Goal: Task Accomplishment & Management: Manage account settings

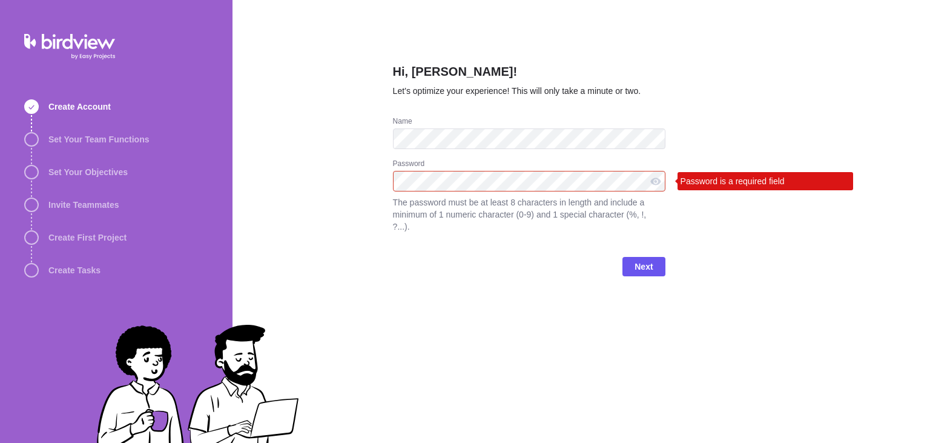
click at [331, 179] on div "Hi, [PERSON_NAME]! Let’s optimize your experience! This will only take a minute…" at bounding box center [582, 221] width 698 height 443
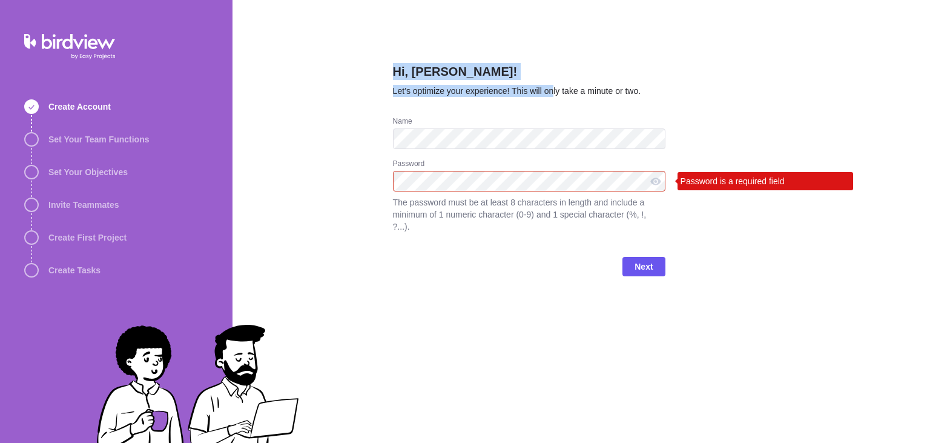
drag, startPoint x: 394, startPoint y: 74, endPoint x: 555, endPoint y: 112, distance: 166.1
click at [555, 112] on div "Hi, Jagadesh! Let’s optimize your experience! This will only take a minute or t…" at bounding box center [529, 89] width 273 height 53
click at [431, 93] on span "Let’s optimize your experience! This will only take a minute or two." at bounding box center [517, 91] width 248 height 10
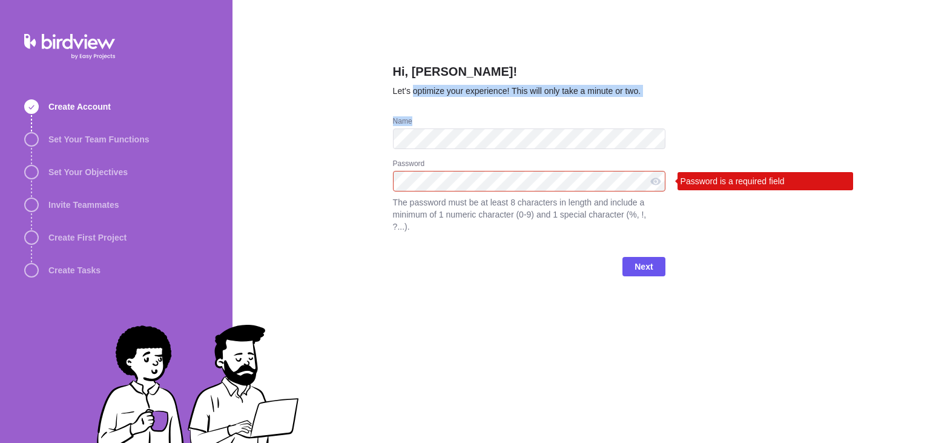
drag, startPoint x: 514, startPoint y: 96, endPoint x: 670, endPoint y: 117, distance: 157.8
click at [670, 117] on div "Hi, Jagadesh! Let’s optimize your experience! This will only take a minute or t…" at bounding box center [582, 221] width 698 height 443
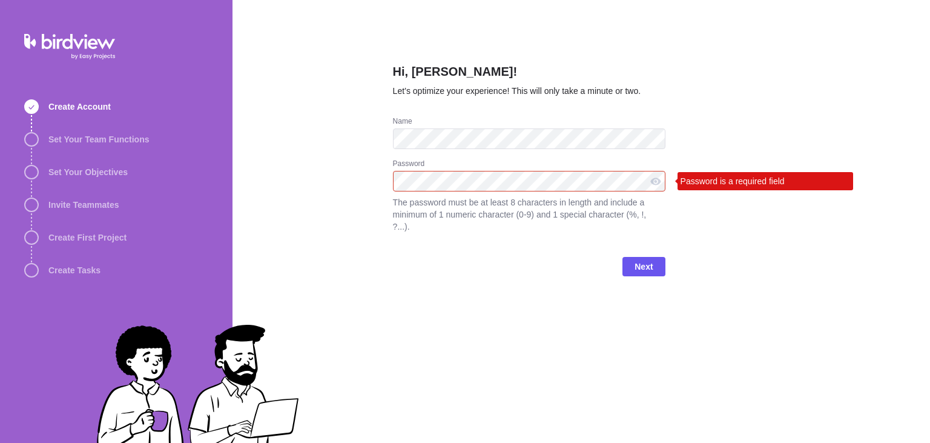
click at [525, 69] on h2 "Hi, Jagadesh!" at bounding box center [529, 74] width 273 height 22
click at [325, 170] on div "Hi, Jagadesh! Let’s optimize your experience! This will only take a minute or t…" at bounding box center [582, 221] width 698 height 443
click at [313, 286] on div "Hi, Jagadesh! Let’s optimize your experience! This will only take a minute or t…" at bounding box center [582, 221] width 698 height 443
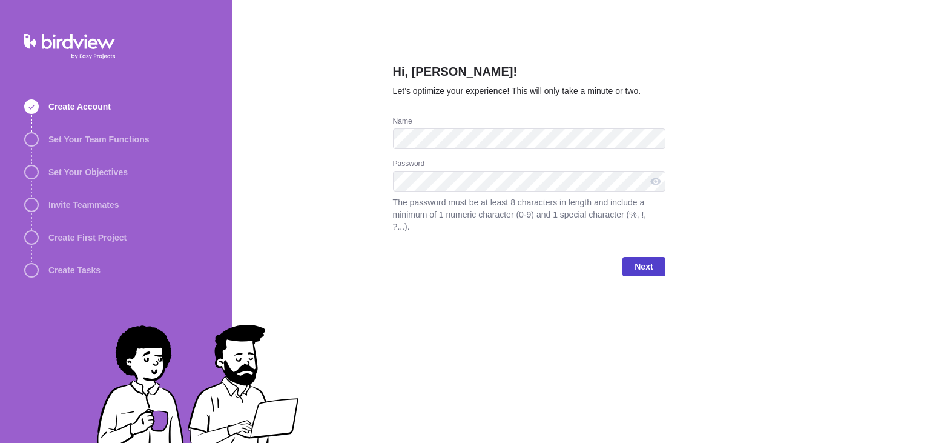
click at [641, 259] on span "Next" at bounding box center [644, 266] width 18 height 15
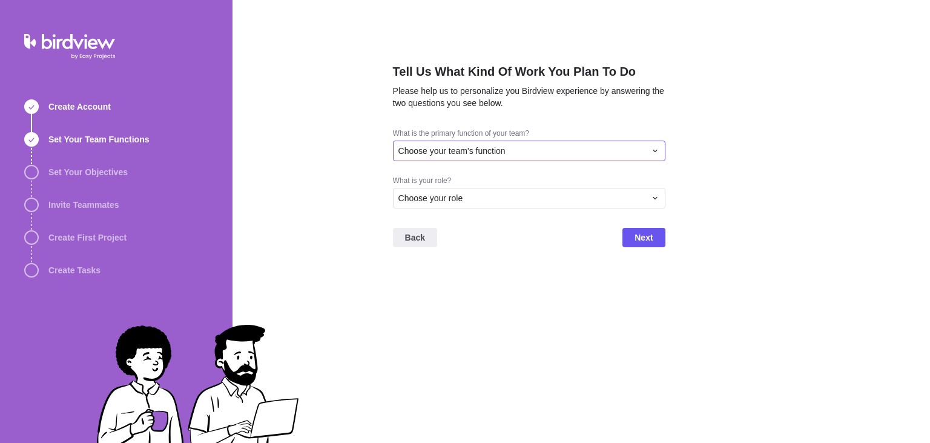
click at [574, 149] on div "Choose your team's function" at bounding box center [522, 151] width 247 height 12
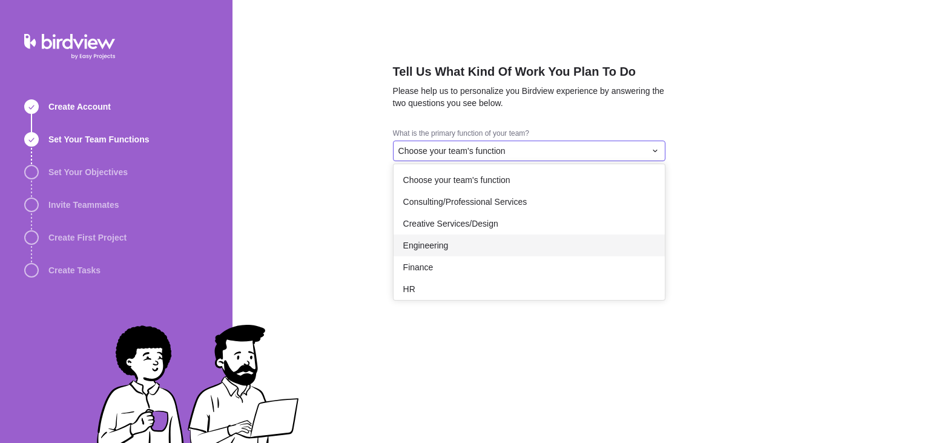
click at [505, 256] on div "Engineering" at bounding box center [529, 245] width 271 height 22
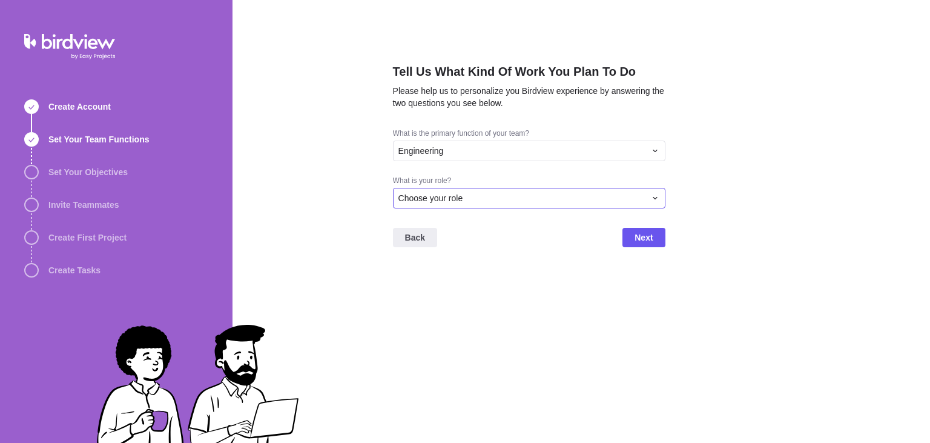
click at [558, 200] on div "Choose your role" at bounding box center [522, 198] width 247 height 12
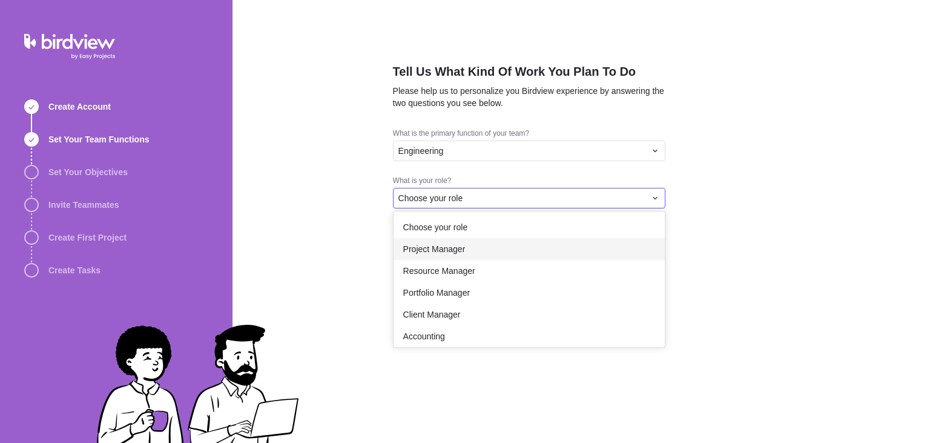
click at [520, 256] on div "Project Manager" at bounding box center [529, 249] width 271 height 22
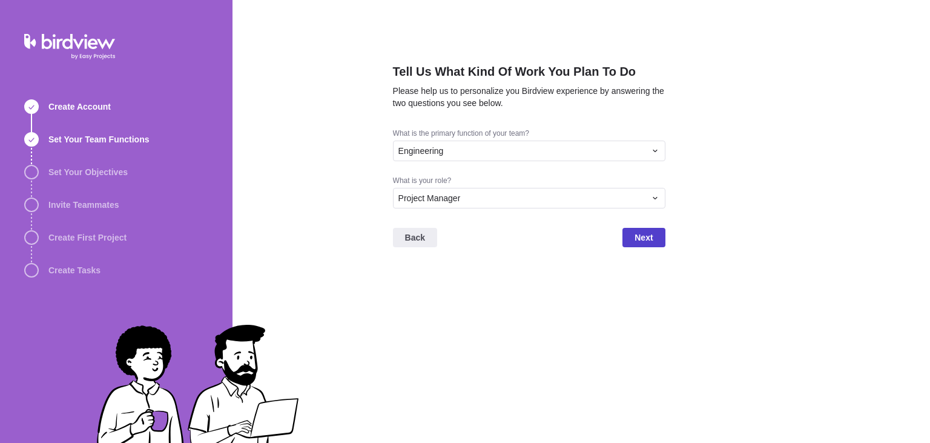
click at [642, 243] on span "Next" at bounding box center [644, 237] width 18 height 15
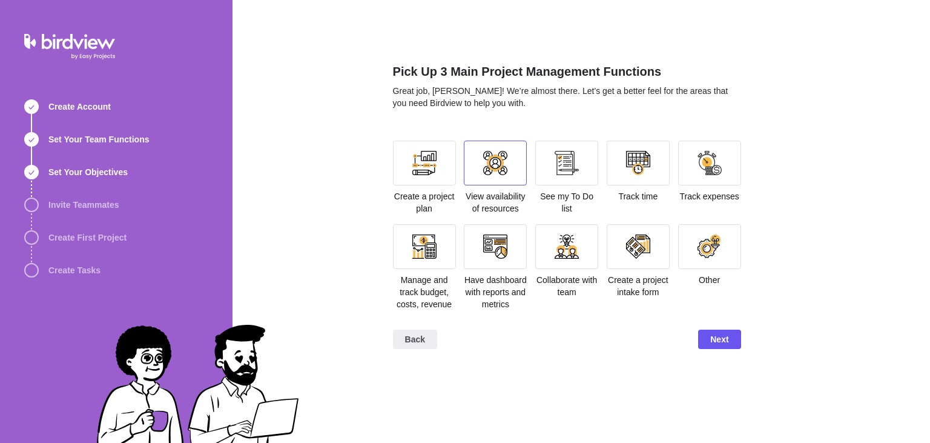
click at [498, 179] on div at bounding box center [495, 163] width 63 height 45
click at [713, 330] on span "Next" at bounding box center [719, 338] width 42 height 19
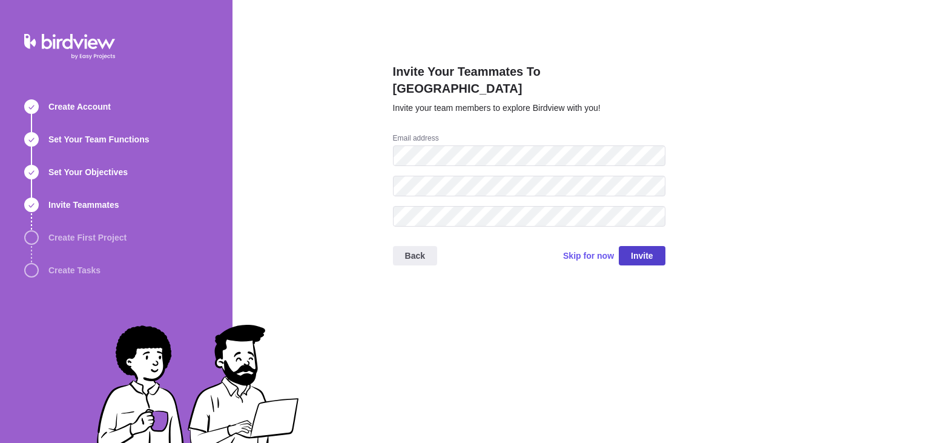
click at [638, 248] on span "Invite" at bounding box center [642, 255] width 22 height 15
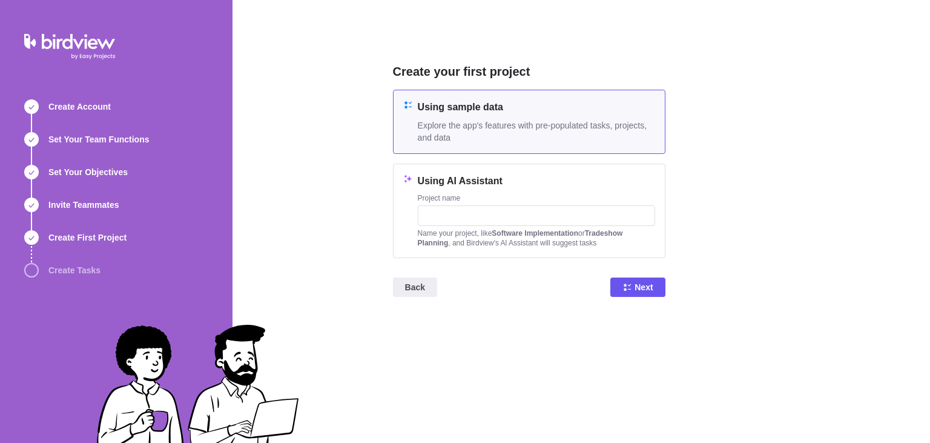
click at [528, 130] on span "Explore the app's features with pre-populated tasks, projects, and data" at bounding box center [536, 131] width 237 height 24
click at [634, 283] on span "Next" at bounding box center [637, 286] width 55 height 19
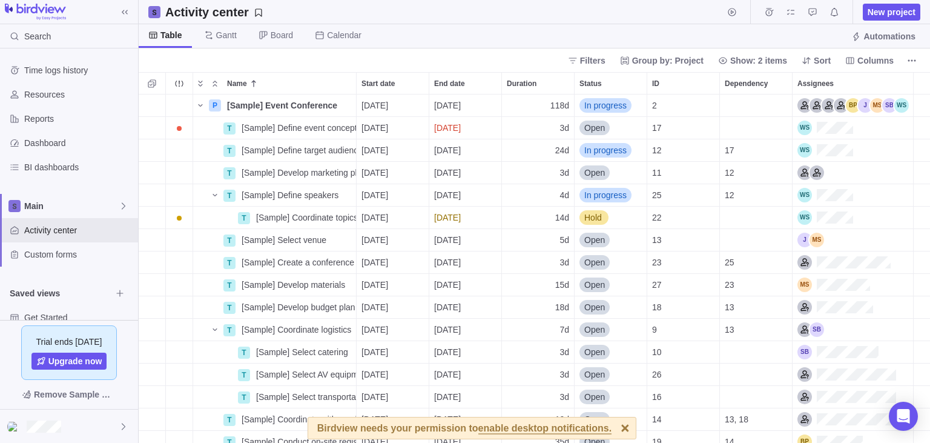
scroll to position [43, 0]
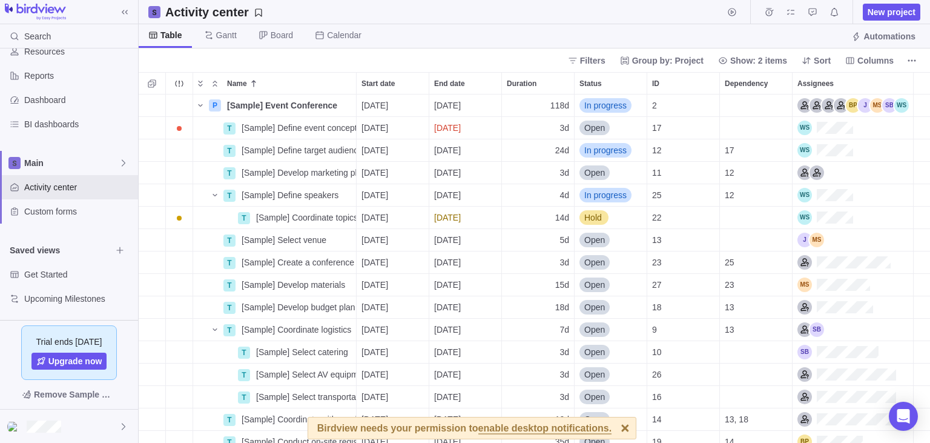
click at [120, 319] on div "Time logs history Resources Reports Dashboard BI dashboards Main Activity cente…" at bounding box center [69, 162] width 138 height 315
click at [201, 105] on icon "Name" at bounding box center [200, 105] width 4 height 2
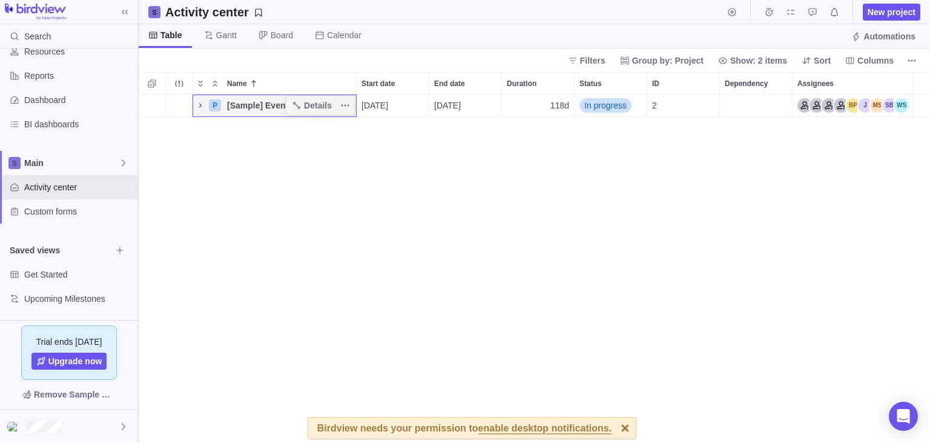
click at [201, 206] on div "P [Sample] Event Conference Details [DATE] [DATE] 118d In progress 2" at bounding box center [535, 268] width 792 height 349
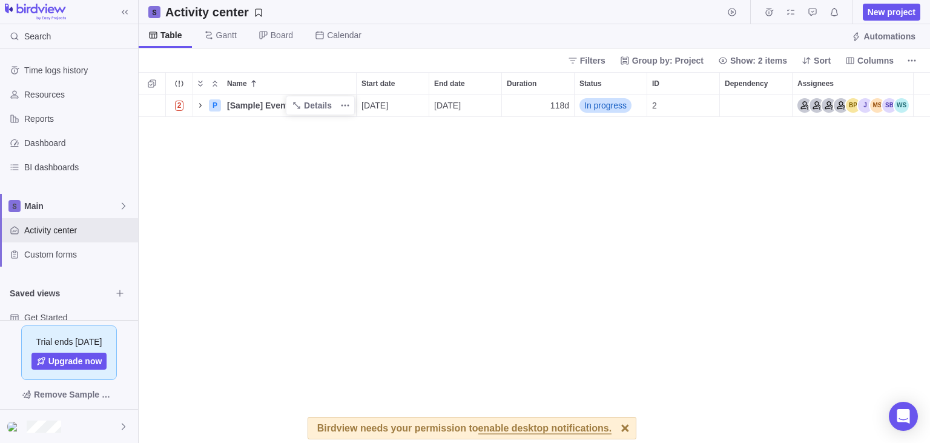
click at [229, 266] on div "2 P [Sample] Event Conference Details [DATE] [DATE] 118d In progress 2" at bounding box center [535, 268] width 792 height 349
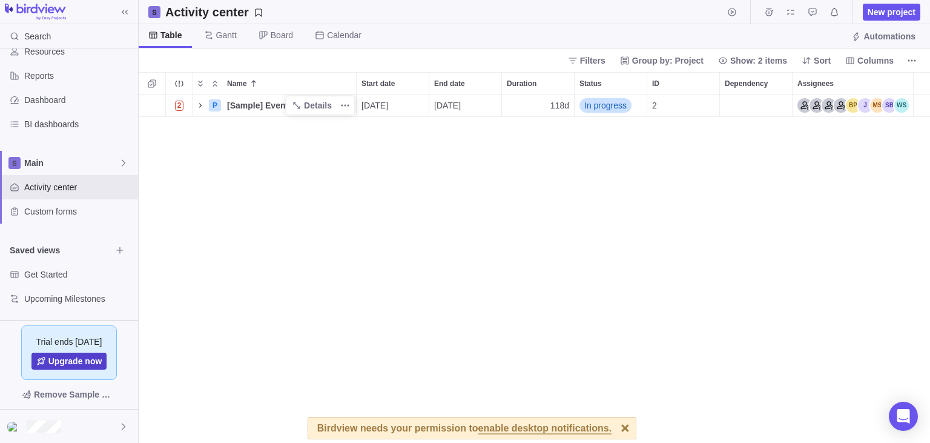
click at [93, 369] on span "Upgrade now" at bounding box center [69, 360] width 76 height 17
click at [157, 166] on div "2 P [Sample] Event Conference Details [DATE] [DATE] 118d In progress 2" at bounding box center [535, 268] width 792 height 349
click at [105, 432] on div at bounding box center [69, 425] width 138 height 33
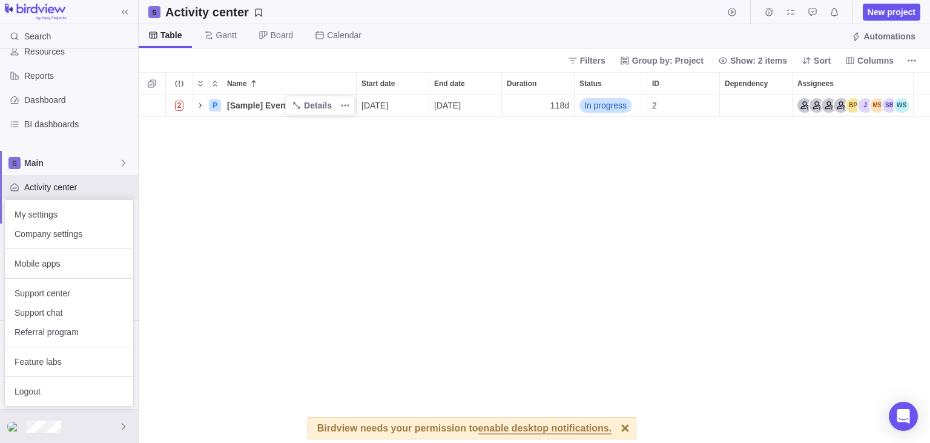
click at [282, 229] on body "Search Time logs history Resources Reports Dashboard BI dashboards Main Activit…" at bounding box center [465, 221] width 930 height 443
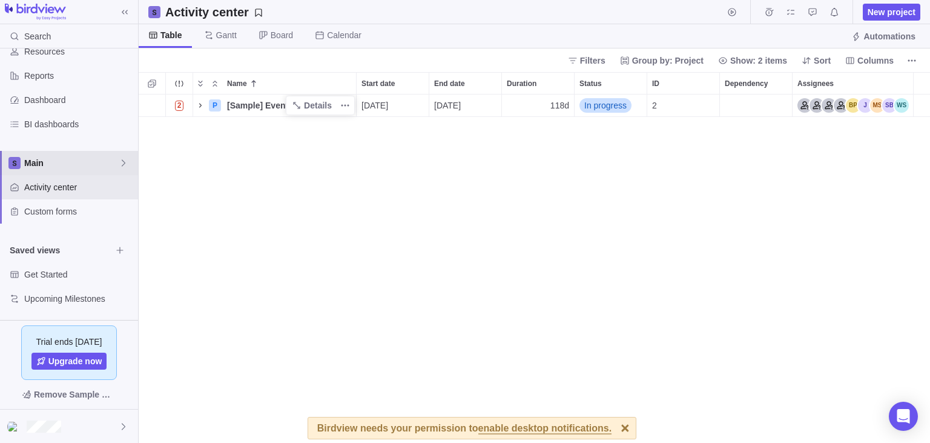
click at [122, 164] on icon at bounding box center [124, 163] width 10 height 10
click at [113, 191] on icon "Edit space settings" at bounding box center [115, 191] width 10 height 10
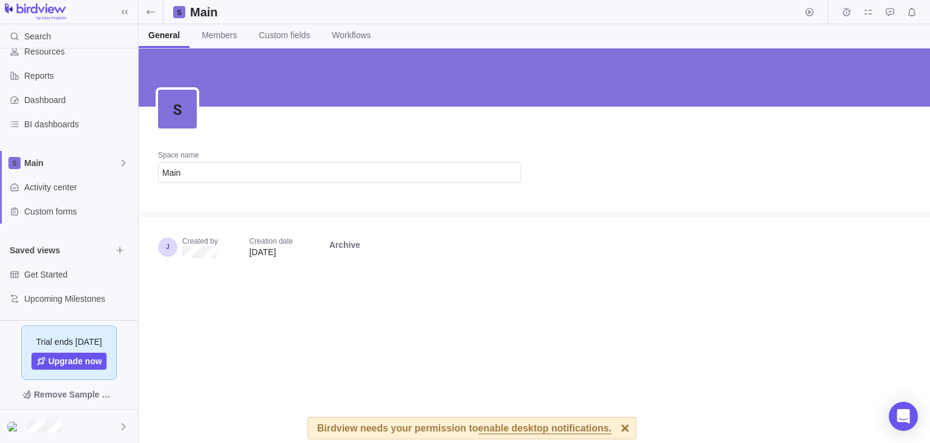
click at [348, 249] on span "Archive" at bounding box center [344, 245] width 31 height 12
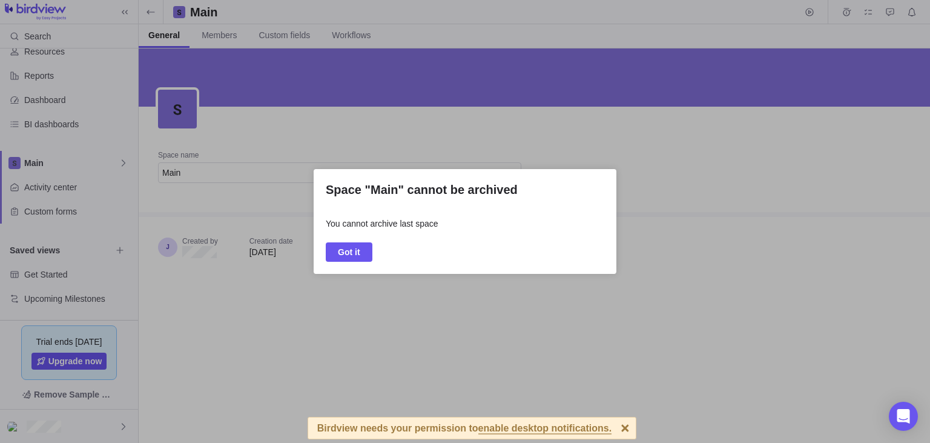
click at [352, 325] on div "Space "Main" cannot be archived You cannot archive last space Got it" at bounding box center [465, 221] width 930 height 443
click at [647, 270] on div "Space "Main" cannot be archived You cannot archive last space Got it" at bounding box center [465, 221] width 930 height 443
click at [338, 258] on span "Got it" at bounding box center [349, 251] width 47 height 19
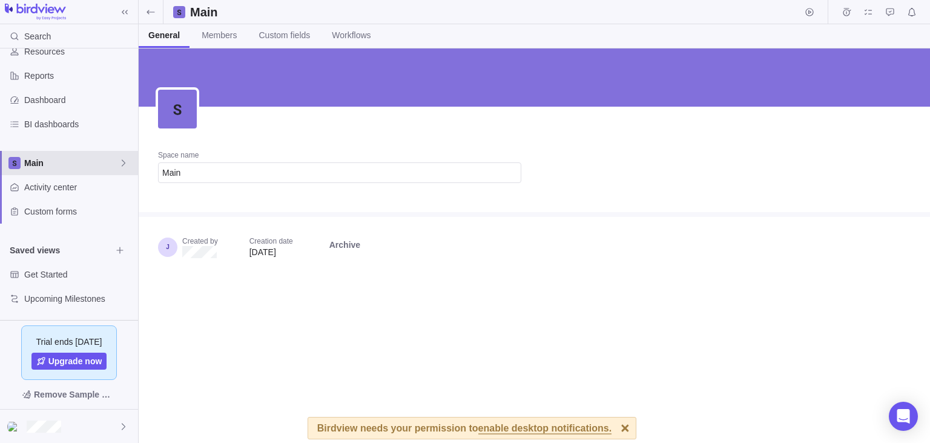
click at [115, 162] on span "Main" at bounding box center [71, 163] width 94 height 12
click at [107, 194] on span "Edit space settings" at bounding box center [114, 190] width 17 height 17
click at [217, 35] on span "Members" at bounding box center [219, 35] width 35 height 12
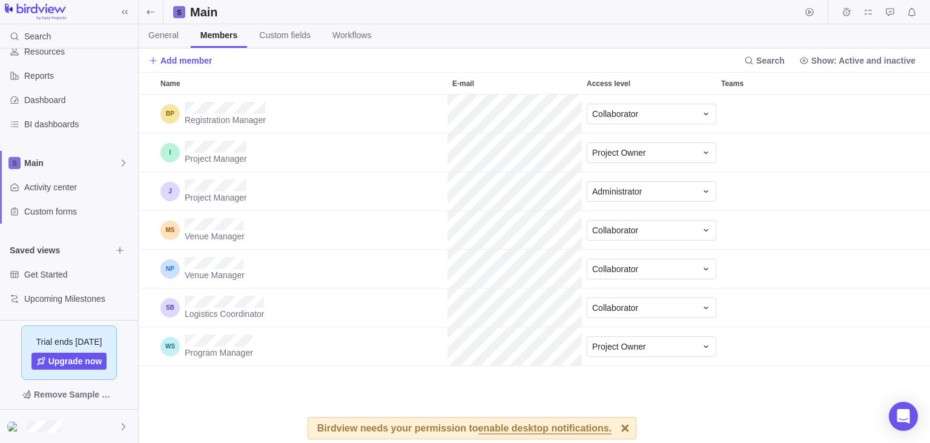
scroll to position [349, 792]
click at [900, 119] on span "Remove" at bounding box center [903, 113] width 17 height 17
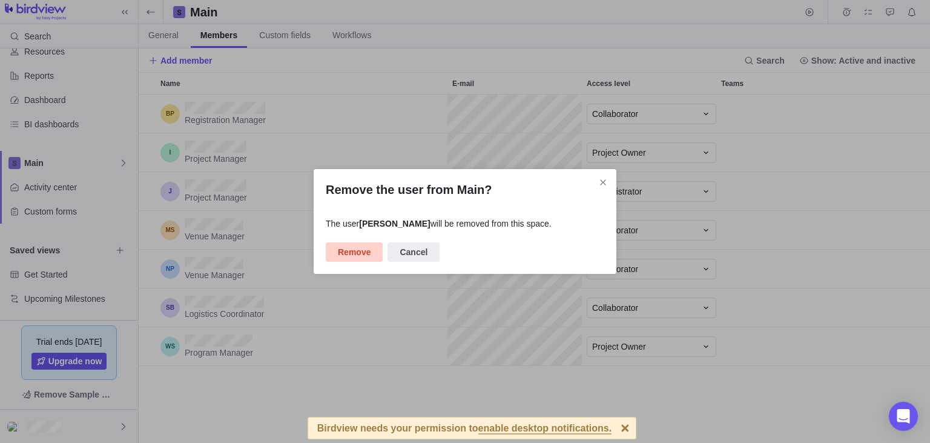
click at [352, 250] on span "Remove" at bounding box center [354, 252] width 33 height 15
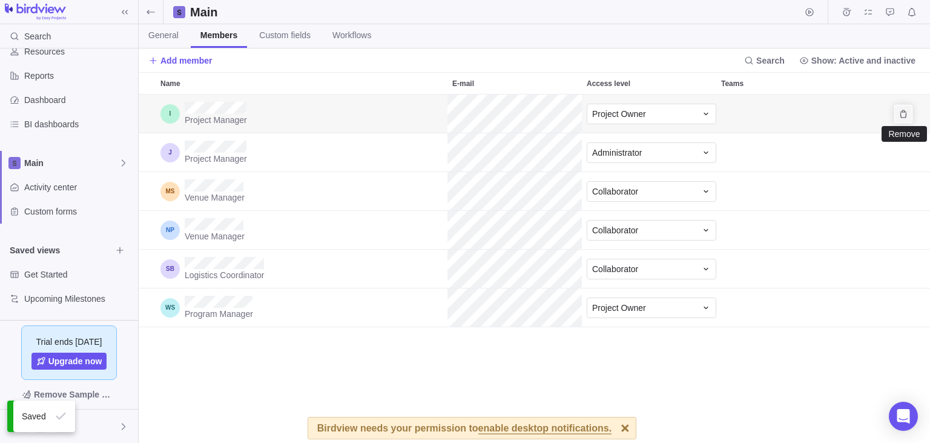
click at [902, 114] on icon "Remove" at bounding box center [904, 114] width 10 height 10
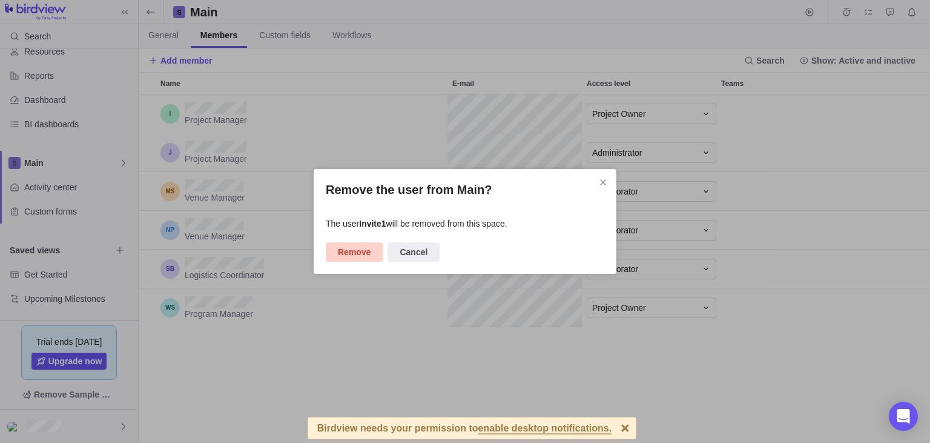
click at [365, 243] on span "Remove" at bounding box center [354, 251] width 57 height 19
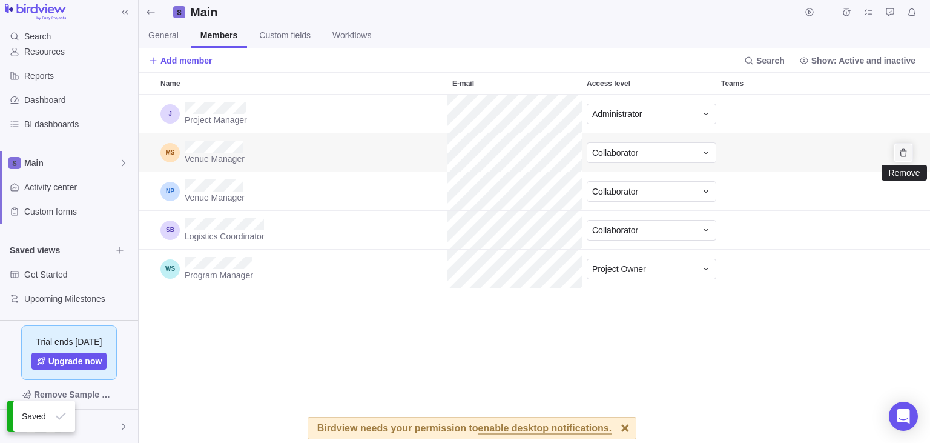
click at [901, 147] on span "Remove" at bounding box center [903, 152] width 17 height 17
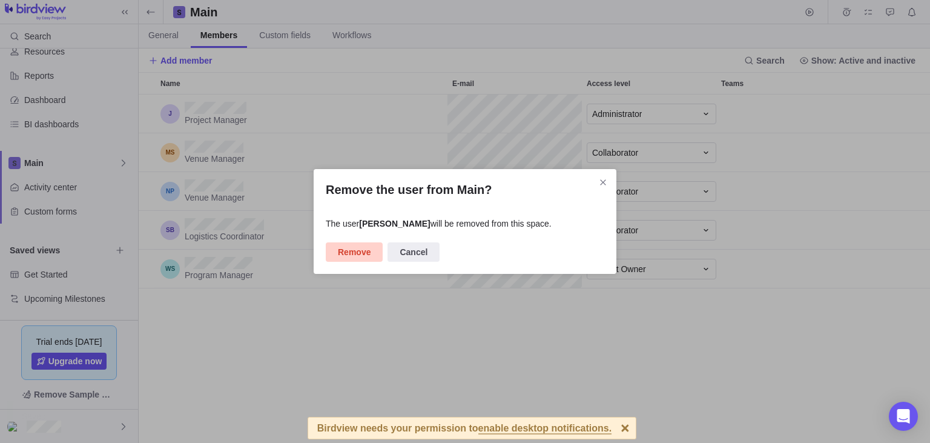
click at [364, 247] on span "Remove" at bounding box center [354, 252] width 33 height 15
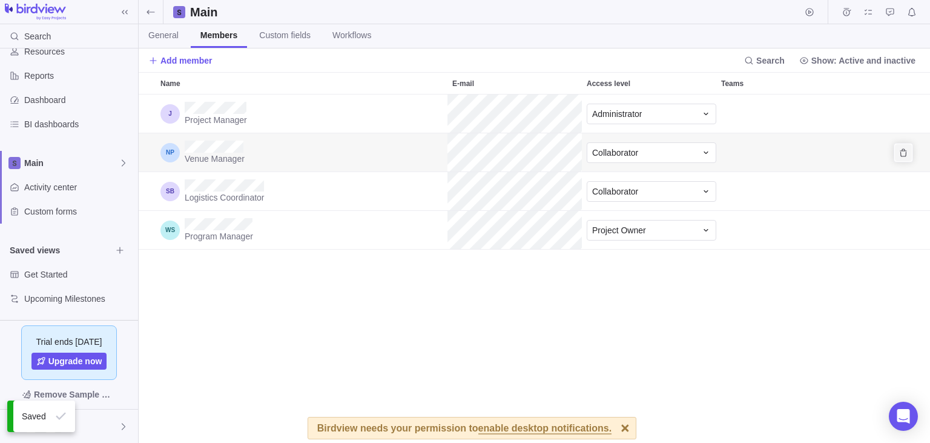
click at [905, 150] on icon "Remove" at bounding box center [903, 152] width 7 height 8
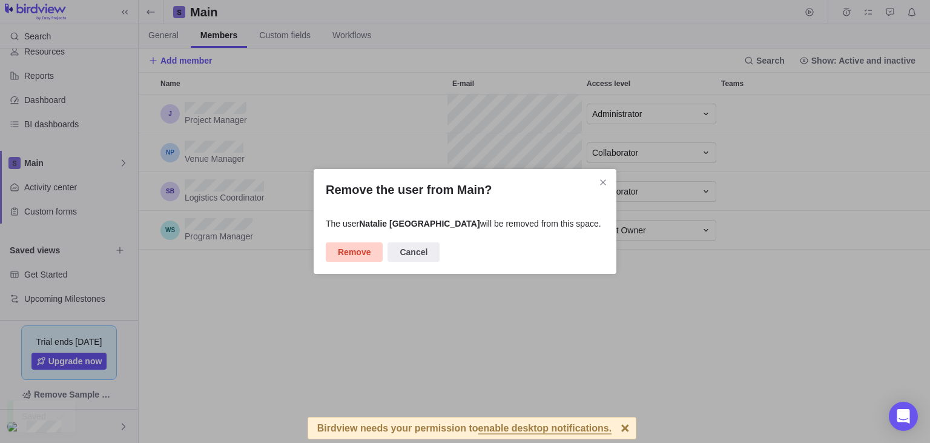
click at [365, 246] on span "Remove" at bounding box center [354, 252] width 33 height 15
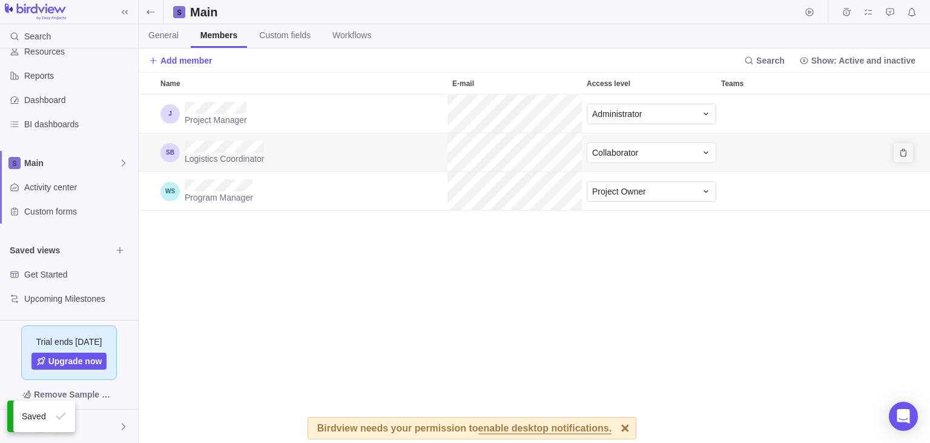
click at [901, 151] on icon "Remove" at bounding box center [904, 153] width 10 height 10
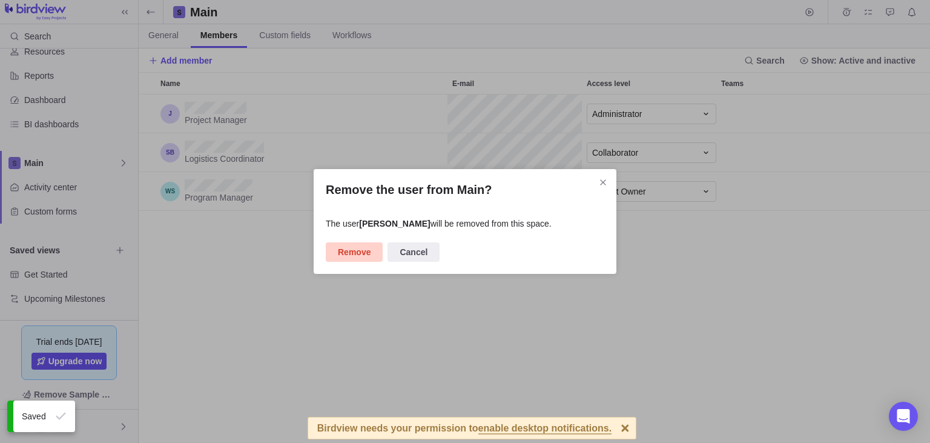
click at [340, 255] on span "Remove" at bounding box center [354, 252] width 33 height 15
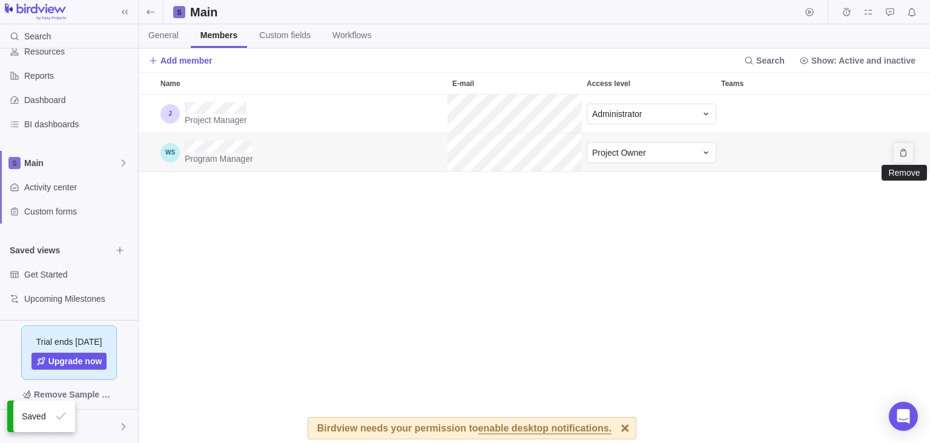
click at [898, 157] on span "Remove" at bounding box center [903, 152] width 17 height 17
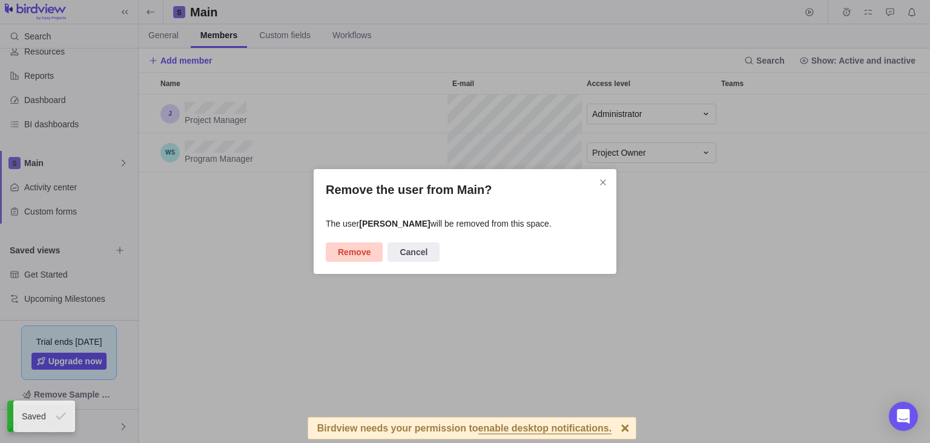
click at [352, 255] on span "Remove" at bounding box center [354, 252] width 33 height 15
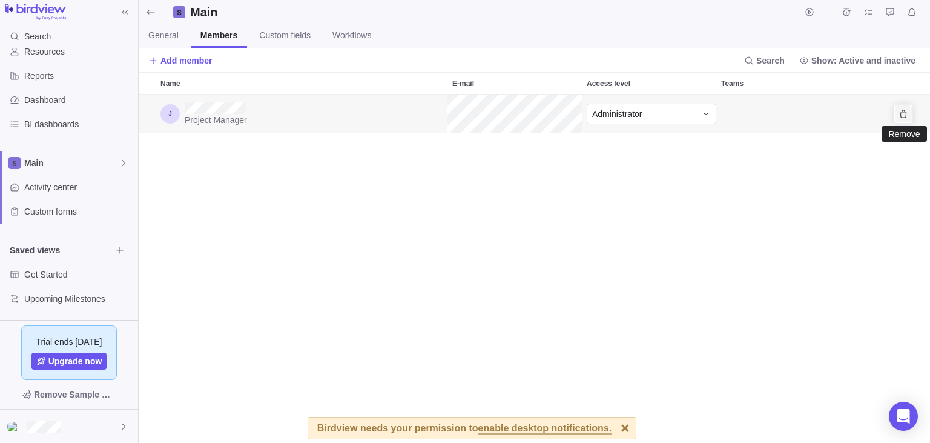
click at [899, 111] on icon "Remove" at bounding box center [904, 114] width 10 height 10
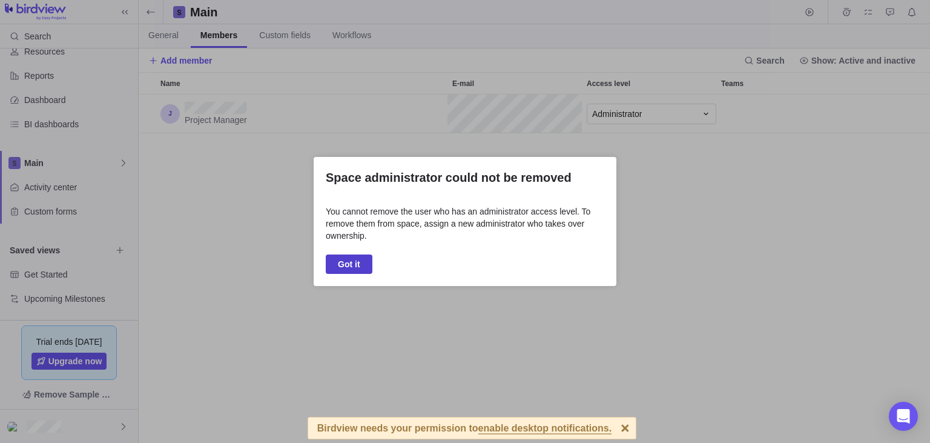
click at [359, 270] on span "Got it" at bounding box center [349, 264] width 22 height 15
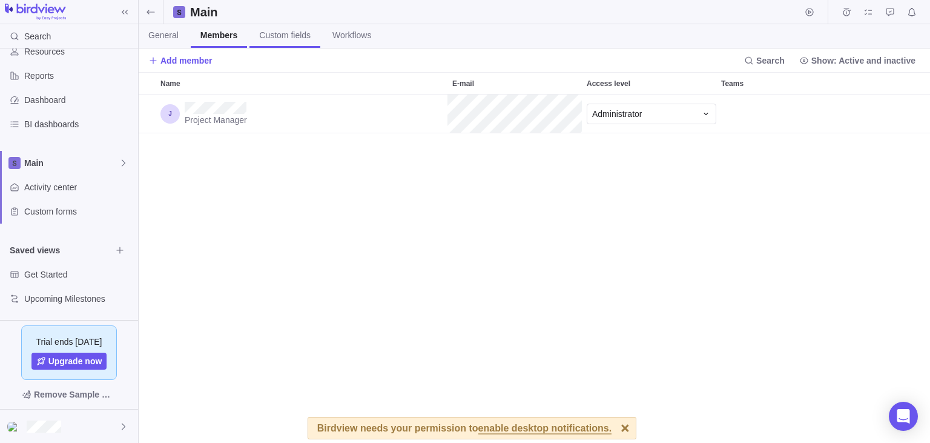
click at [276, 38] on span "Custom fields" at bounding box center [284, 35] width 51 height 12
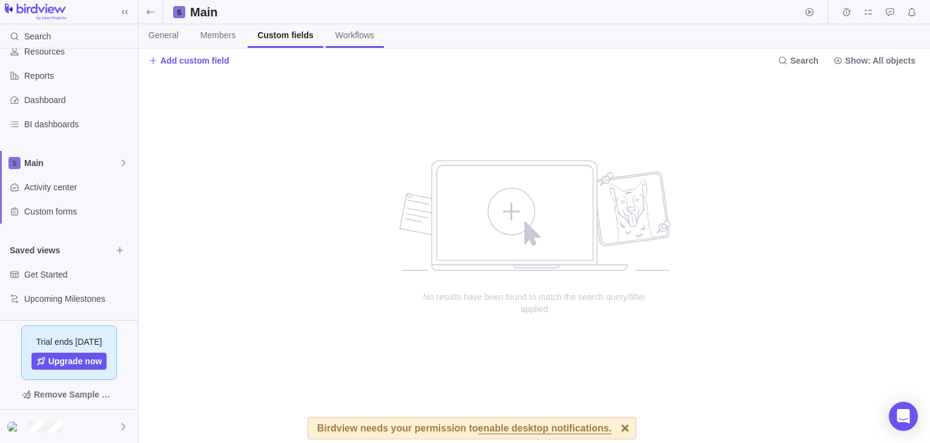
click at [358, 36] on span "Workflows" at bounding box center [355, 35] width 39 height 12
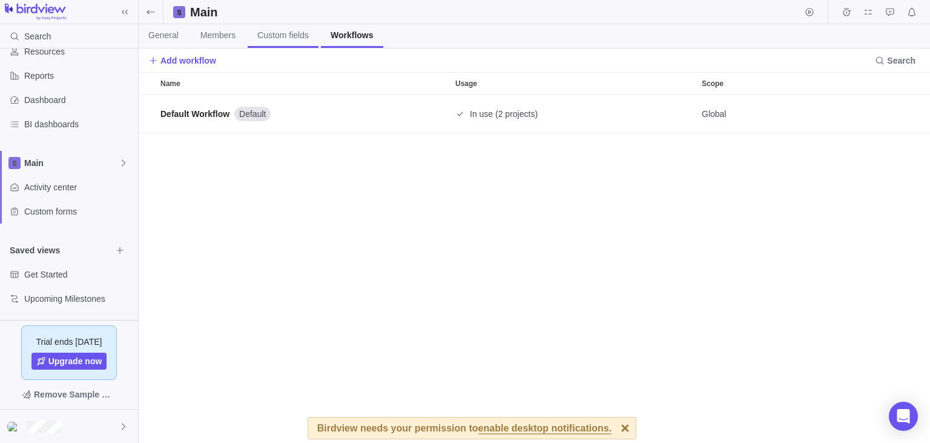
scroll to position [349, 792]
click at [218, 44] on link "Members" at bounding box center [218, 36] width 55 height 24
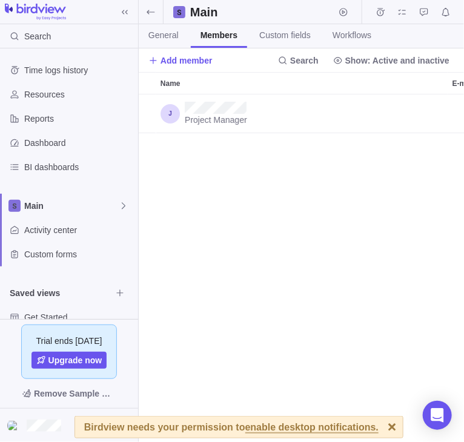
scroll to position [1, 1]
click at [214, 119] on span "Project Manager" at bounding box center [216, 120] width 62 height 12
click at [200, 62] on span "Add member" at bounding box center [186, 61] width 52 height 12
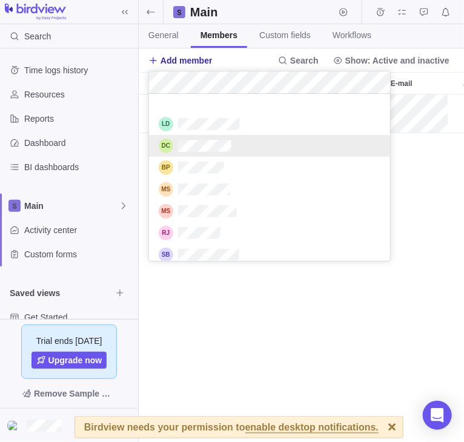
scroll to position [157, 0]
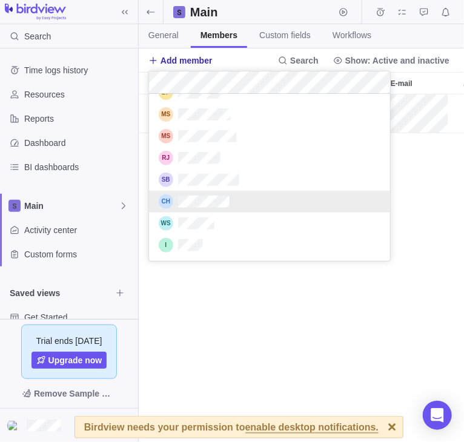
click at [245, 202] on div "grid" at bounding box center [269, 202] width 241 height 22
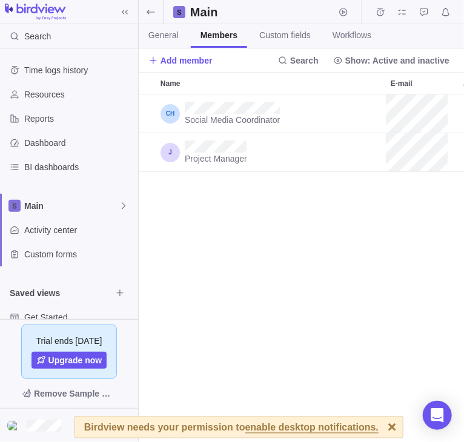
scroll to position [44, 0]
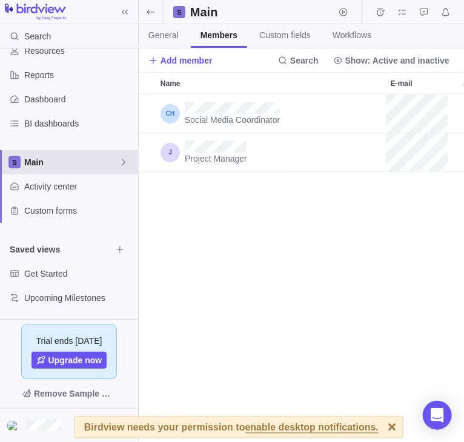
click at [123, 166] on icon at bounding box center [124, 162] width 10 height 10
click at [117, 188] on icon "Edit space settings" at bounding box center [114, 191] width 8 height 8
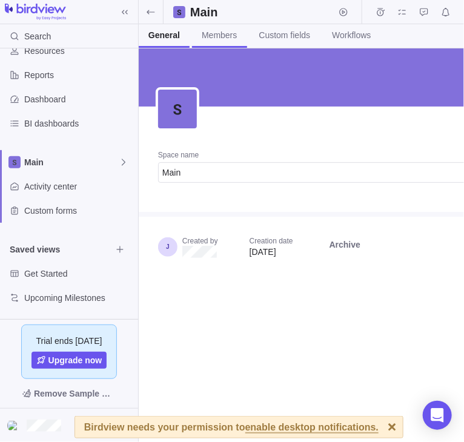
click at [224, 42] on link "Members" at bounding box center [219, 36] width 55 height 24
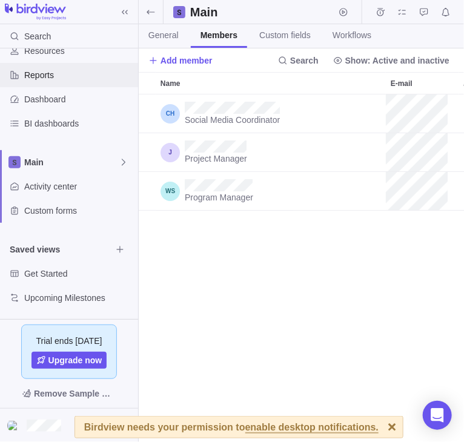
scroll to position [348, 325]
click at [287, 291] on div "Social Media Coordinator Collaborator Project Manager Administrator Program Man…" at bounding box center [302, 268] width 326 height 348
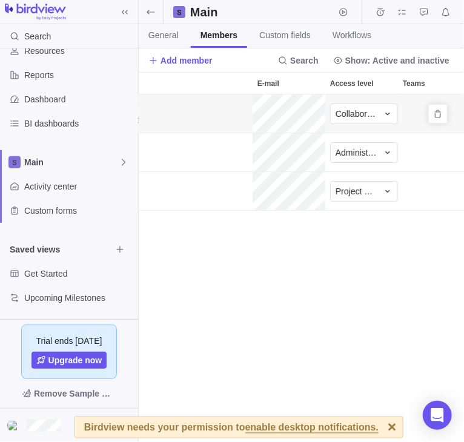
scroll to position [0, 156]
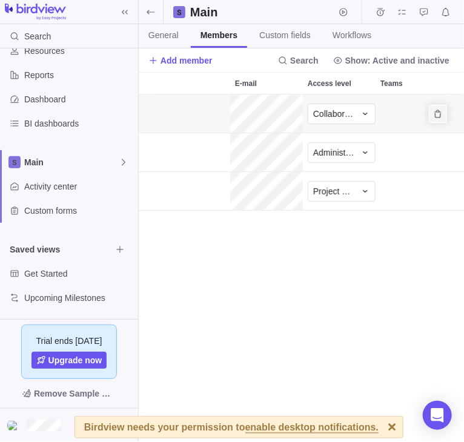
click at [434, 120] on span "Remove" at bounding box center [437, 113] width 17 height 17
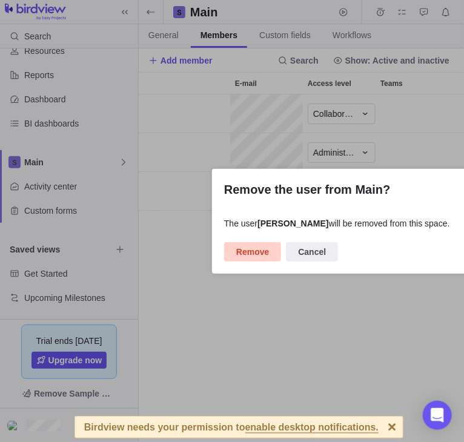
click at [251, 255] on span "Remove" at bounding box center [252, 252] width 33 height 15
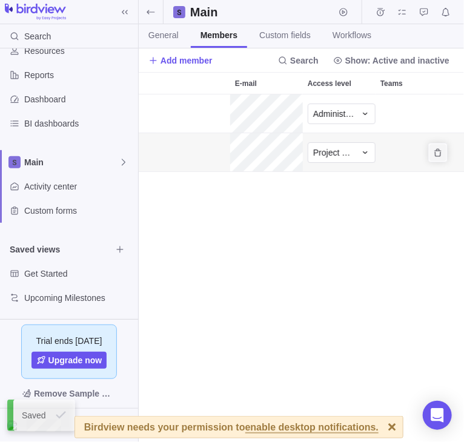
click at [436, 153] on icon "Remove" at bounding box center [438, 153] width 10 height 10
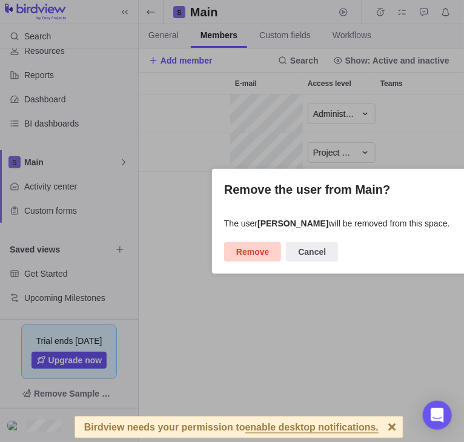
click at [263, 252] on span "Remove" at bounding box center [252, 252] width 33 height 15
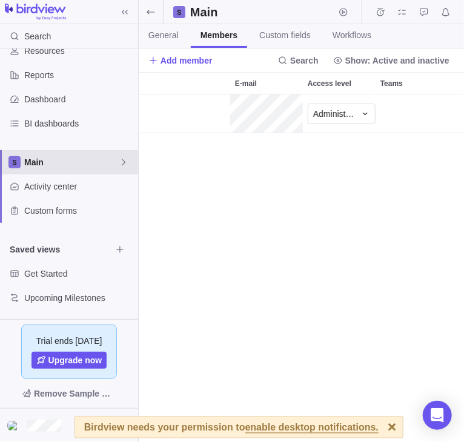
click at [120, 168] on div "Main" at bounding box center [69, 162] width 138 height 24
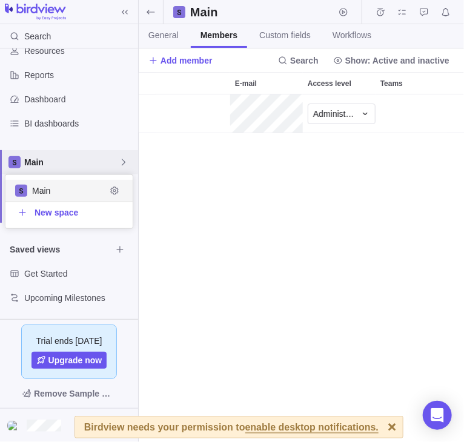
scroll to position [53, 127]
click at [114, 189] on icon "Edit space settings" at bounding box center [115, 191] width 10 height 10
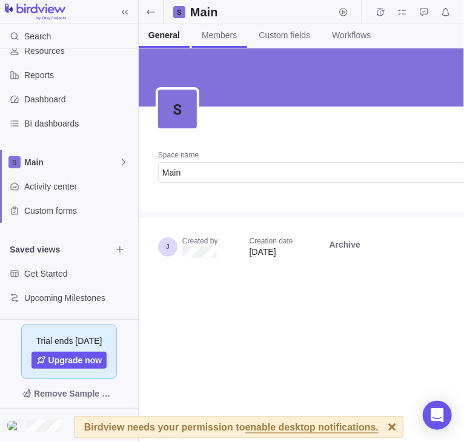
click at [220, 36] on span "Members" at bounding box center [219, 35] width 35 height 12
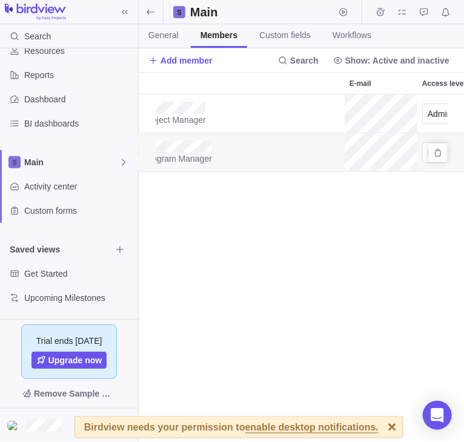
scroll to position [0, 156]
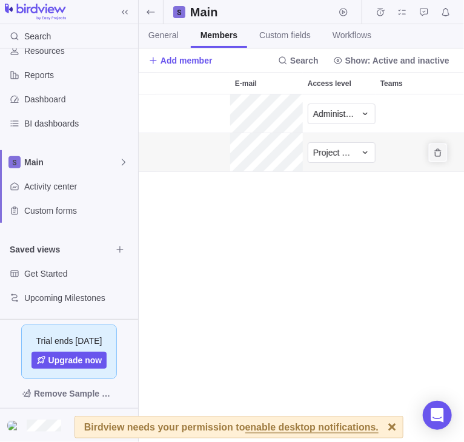
click at [436, 158] on span "Remove" at bounding box center [437, 152] width 17 height 17
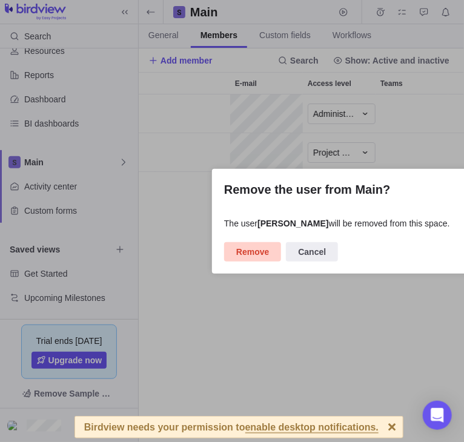
click at [261, 250] on span "Remove" at bounding box center [252, 252] width 33 height 15
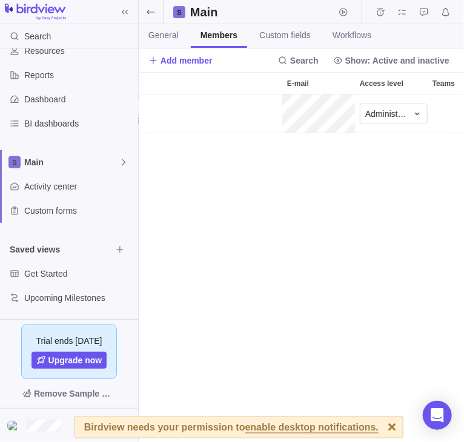
scroll to position [0, 102]
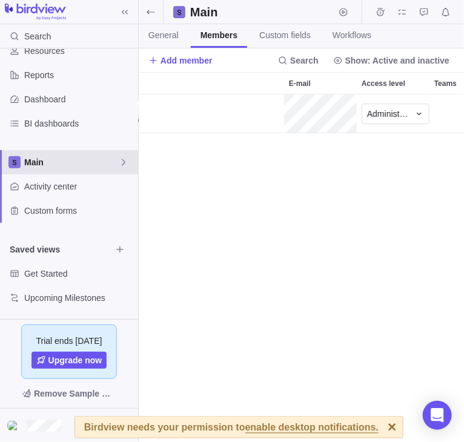
click at [123, 160] on icon at bounding box center [124, 162] width 4 height 7
click at [114, 187] on icon "Edit space settings" at bounding box center [114, 191] width 8 height 8
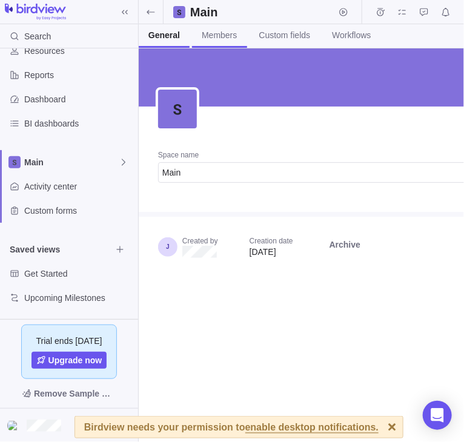
click at [207, 35] on span "Members" at bounding box center [219, 35] width 35 height 12
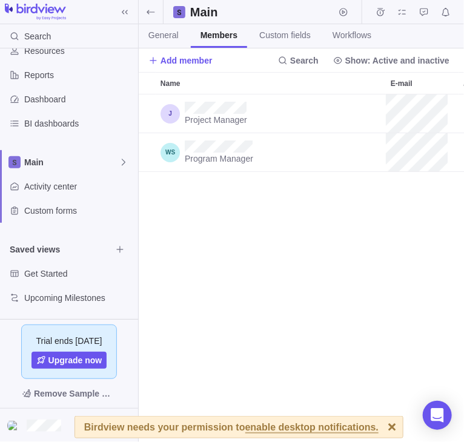
scroll to position [348, 325]
click at [263, 33] on span "Custom fields" at bounding box center [284, 35] width 51 height 12
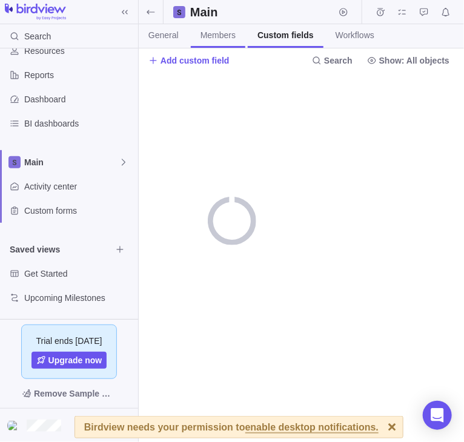
click at [230, 36] on span "Members" at bounding box center [217, 35] width 35 height 12
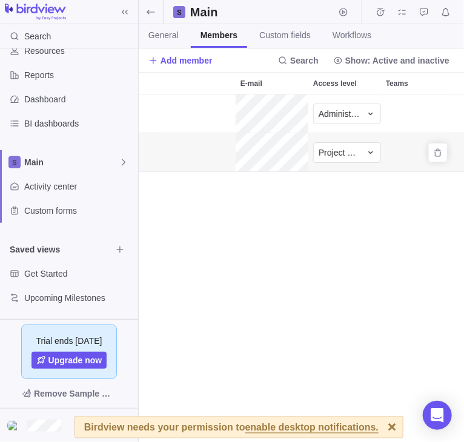
scroll to position [0, 156]
click at [433, 157] on span "Remove" at bounding box center [437, 152] width 17 height 17
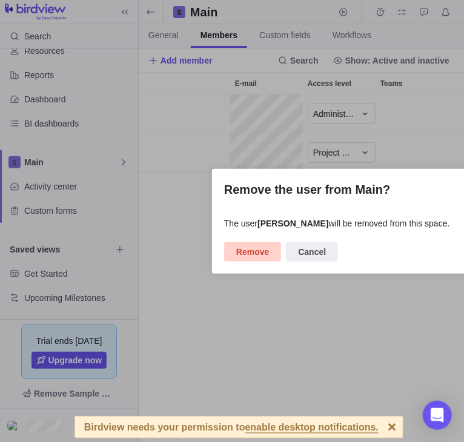
click at [260, 256] on span "Remove" at bounding box center [252, 252] width 33 height 15
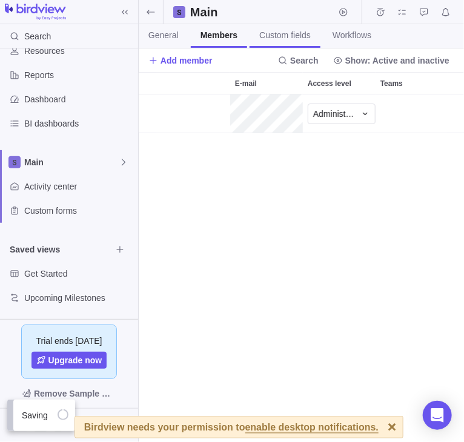
click at [286, 33] on span "Custom fields" at bounding box center [284, 35] width 51 height 12
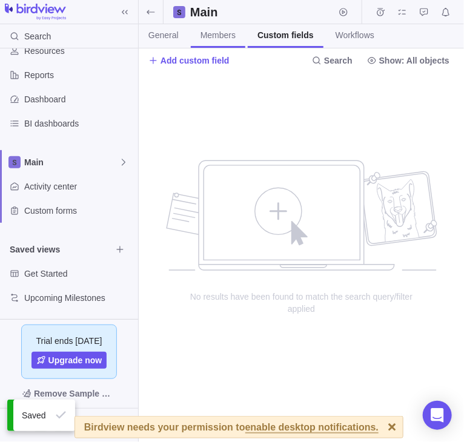
click at [222, 36] on span "Members" at bounding box center [217, 35] width 35 height 12
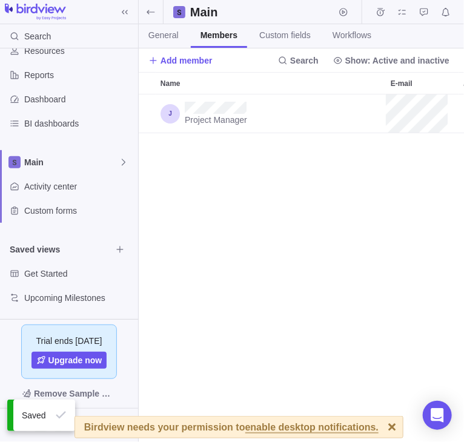
scroll to position [348, 325]
click at [286, 35] on span "Custom fields" at bounding box center [284, 35] width 51 height 12
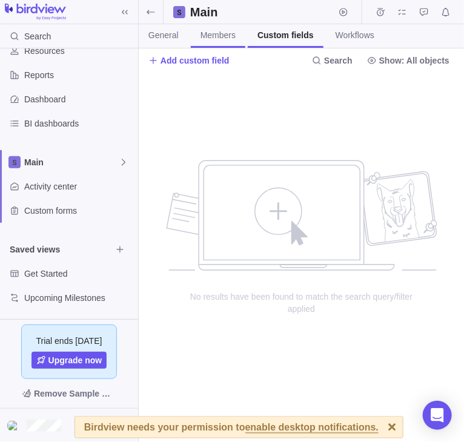
click at [227, 36] on span "Members" at bounding box center [217, 35] width 35 height 12
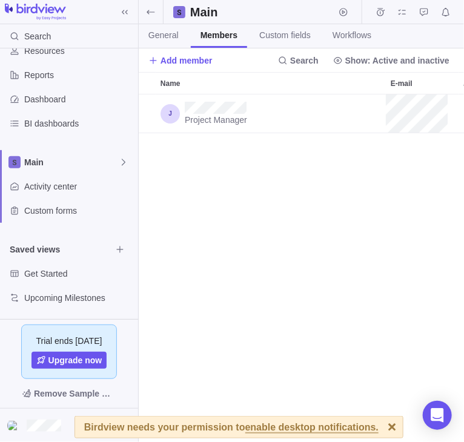
scroll to position [348, 325]
click at [270, 36] on span "Custom fields" at bounding box center [284, 35] width 51 height 12
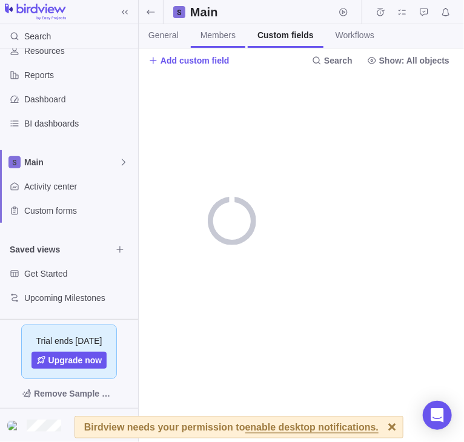
click at [222, 44] on link "Members" at bounding box center [218, 36] width 55 height 24
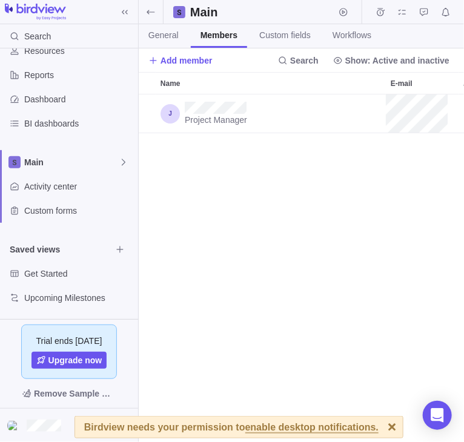
scroll to position [348, 325]
click at [125, 18] on span at bounding box center [124, 12] width 17 height 17
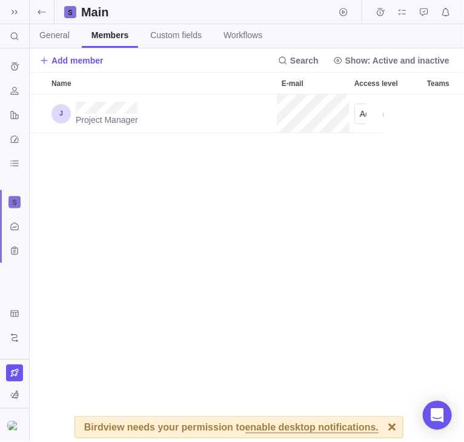
scroll to position [348, 434]
click at [11, 12] on icon at bounding box center [15, 12] width 10 height 10
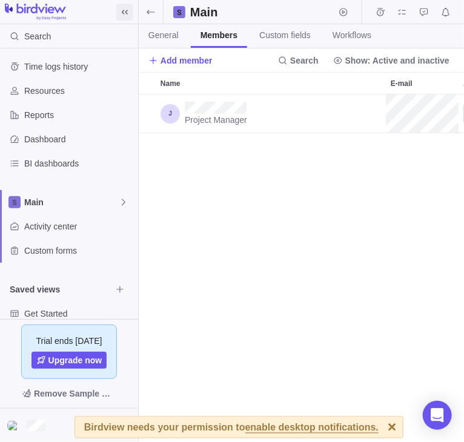
scroll to position [1, 1]
click at [159, 40] on span "General" at bounding box center [163, 35] width 30 height 12
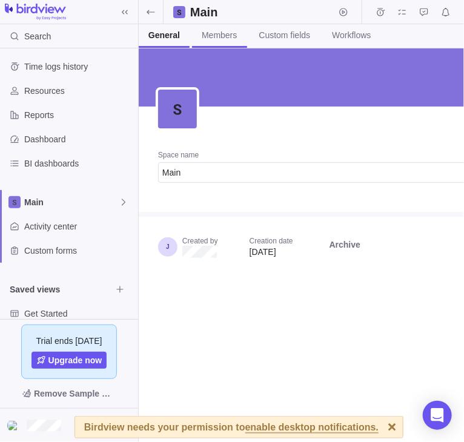
click at [217, 34] on span "Members" at bounding box center [219, 35] width 35 height 12
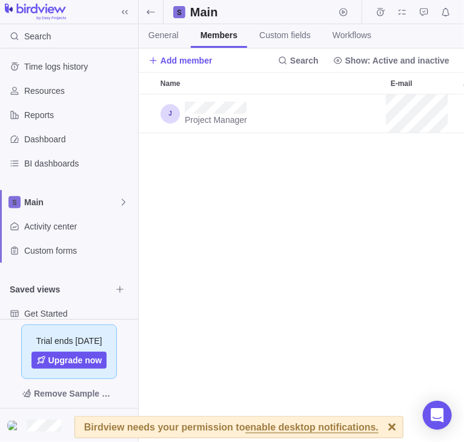
scroll to position [348, 325]
click at [176, 59] on span "Add member" at bounding box center [186, 61] width 52 height 12
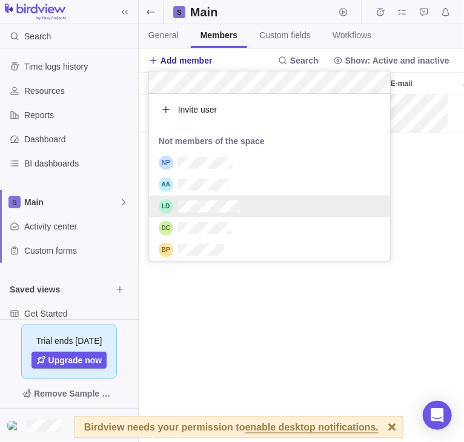
scroll to position [157, 0]
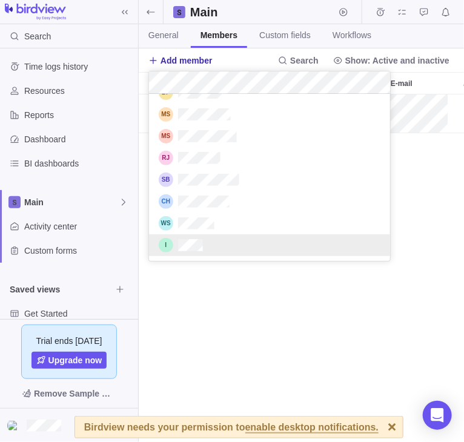
click at [207, 239] on div "grid" at bounding box center [269, 245] width 241 height 22
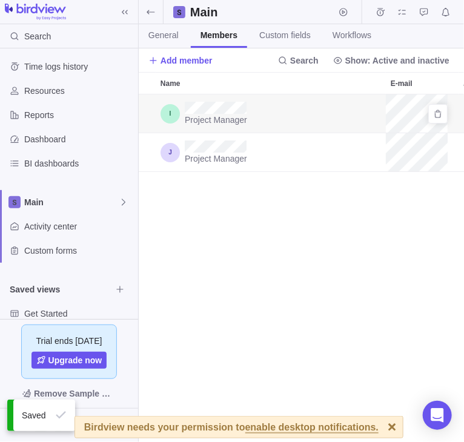
scroll to position [0, 156]
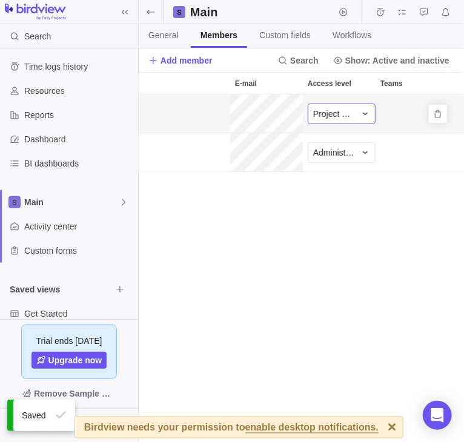
click at [351, 115] on span "Project Owner" at bounding box center [334, 114] width 42 height 12
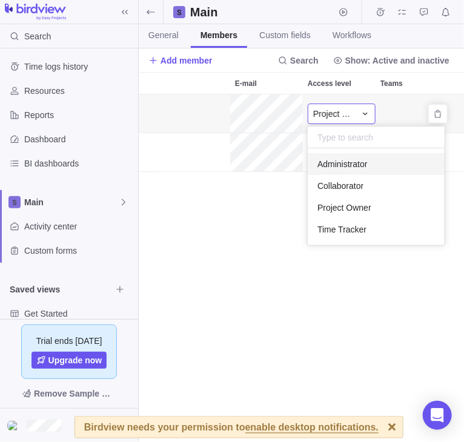
click at [356, 162] on span "Administrator" at bounding box center [342, 164] width 50 height 12
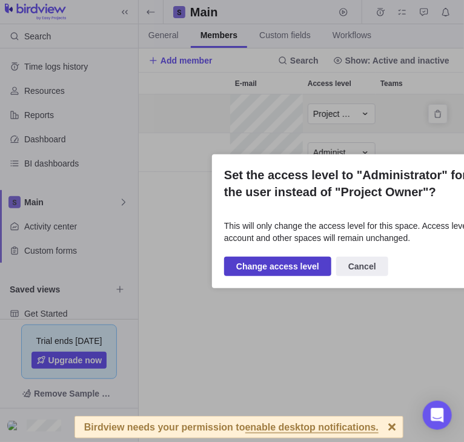
click at [275, 269] on span "Change access level" at bounding box center [277, 266] width 83 height 15
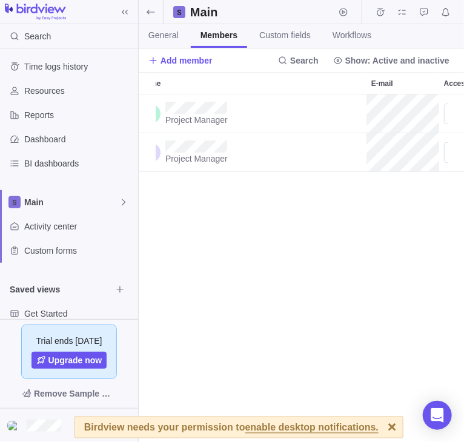
scroll to position [0, 0]
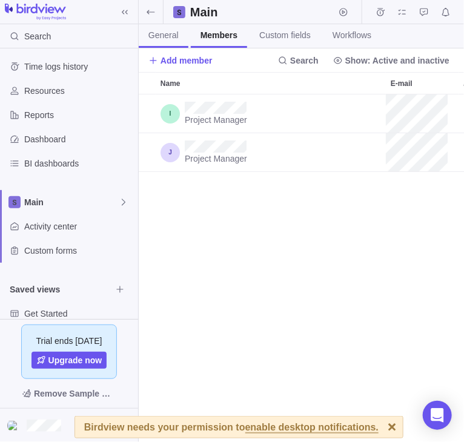
click at [156, 42] on link "General" at bounding box center [164, 36] width 50 height 24
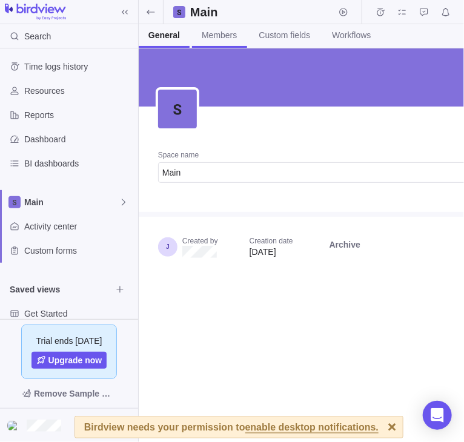
click at [224, 38] on span "Members" at bounding box center [219, 35] width 35 height 12
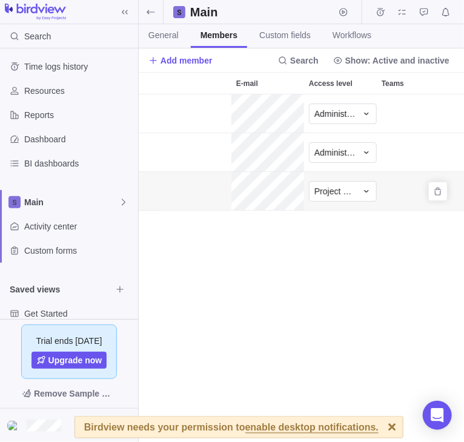
scroll to position [0, 156]
click at [440, 193] on icon "Remove" at bounding box center [438, 192] width 10 height 10
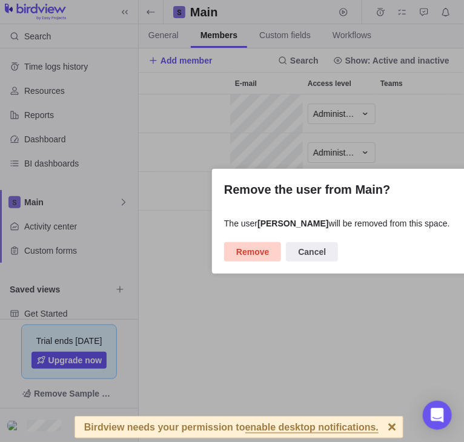
click at [241, 251] on span "Remove" at bounding box center [252, 252] width 33 height 15
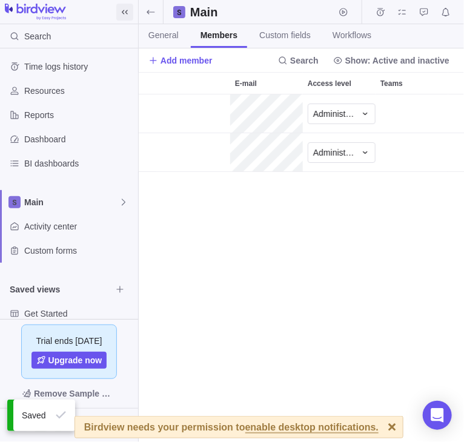
click at [127, 11] on icon at bounding box center [125, 12] width 10 height 10
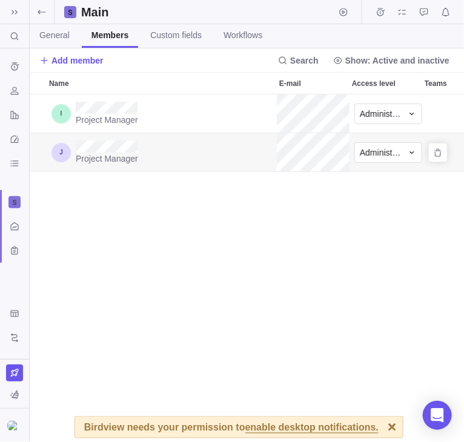
scroll to position [0, 0]
click at [156, 31] on span "Custom fields" at bounding box center [175, 35] width 51 height 12
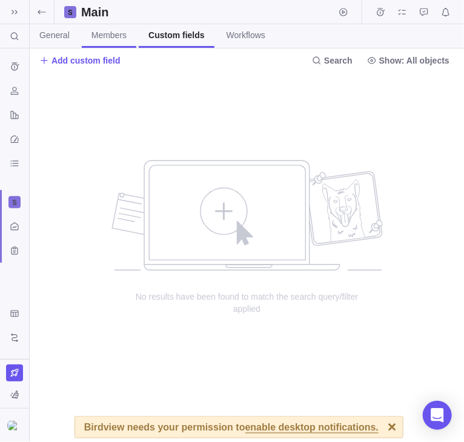
click at [95, 35] on span "Members" at bounding box center [108, 35] width 35 height 12
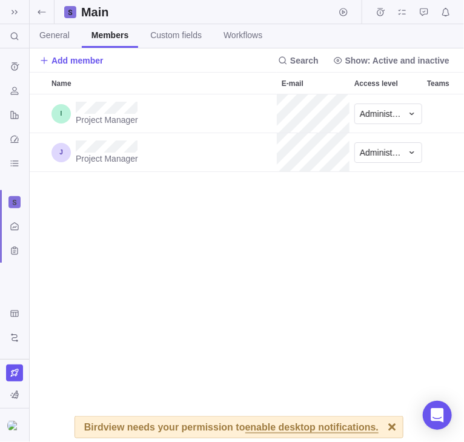
scroll to position [348, 434]
click at [369, 109] on span "Administrator" at bounding box center [381, 114] width 42 height 12
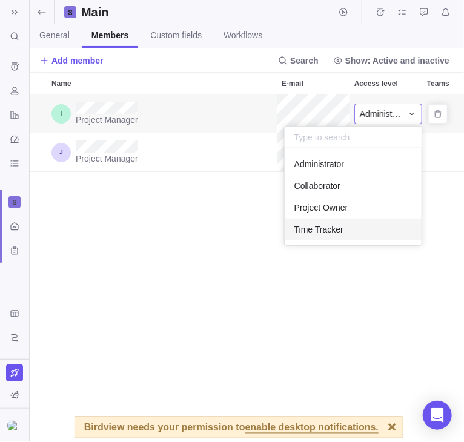
click at [359, 229] on div "Time Tracker" at bounding box center [353, 230] width 137 height 22
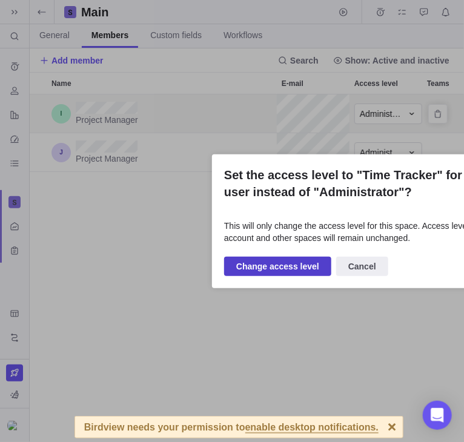
click at [294, 268] on span "Change access level" at bounding box center [277, 266] width 83 height 15
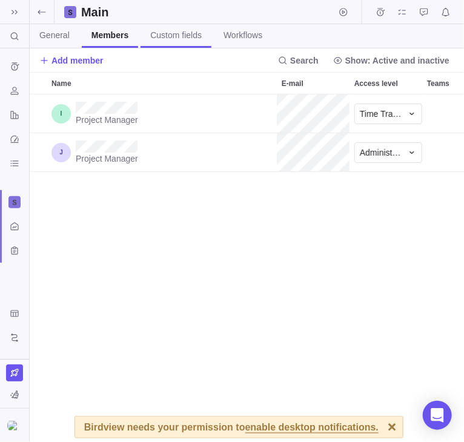
click at [154, 42] on link "Custom fields" at bounding box center [176, 36] width 71 height 24
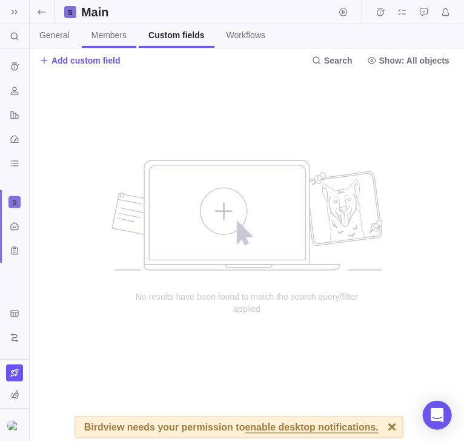
click at [114, 40] on span "Members" at bounding box center [108, 35] width 35 height 12
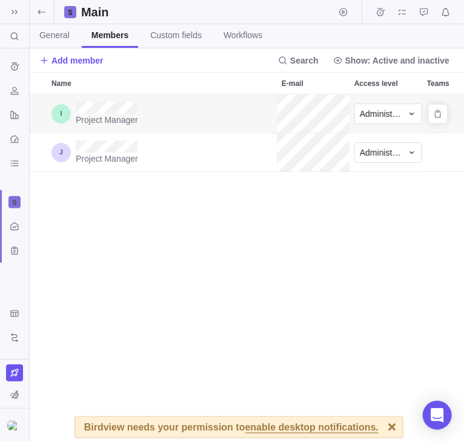
scroll to position [348, 434]
click at [388, 116] on span "Administrator" at bounding box center [381, 114] width 42 height 12
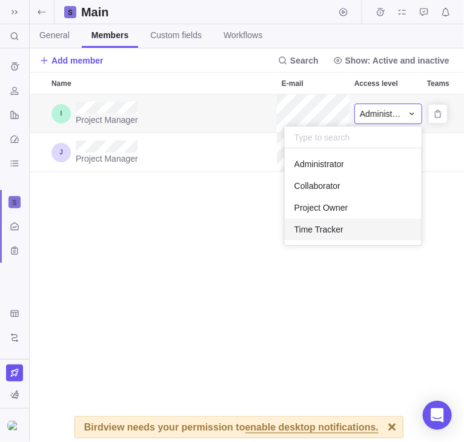
click at [361, 230] on div "Time Tracker" at bounding box center [353, 230] width 137 height 22
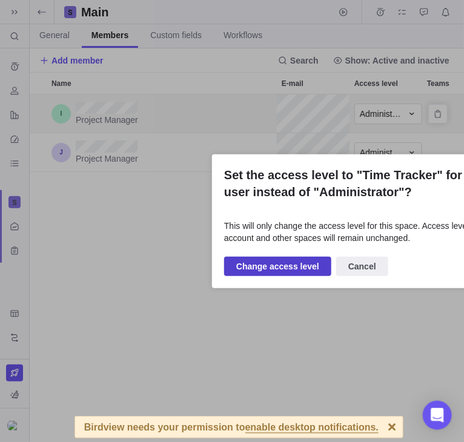
click at [294, 262] on span "Change access level" at bounding box center [277, 266] width 83 height 15
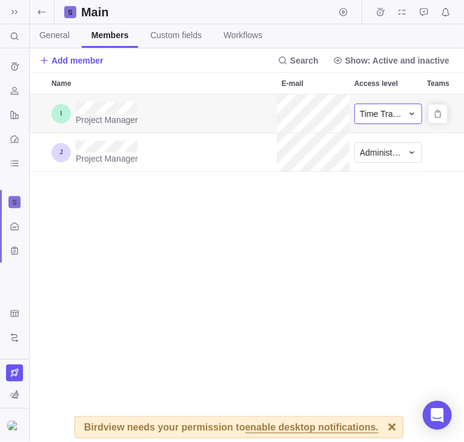
click at [385, 118] on span "Time Tracker" at bounding box center [381, 114] width 42 height 12
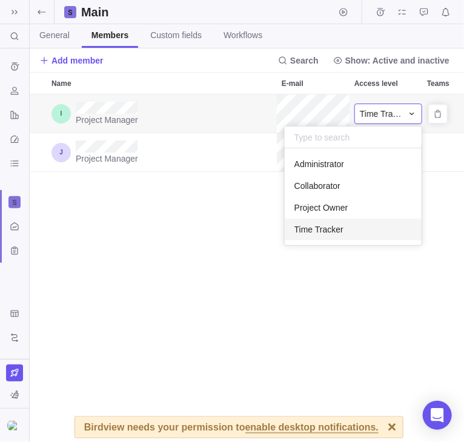
click at [385, 118] on span "Time Tracker" at bounding box center [381, 114] width 42 height 12
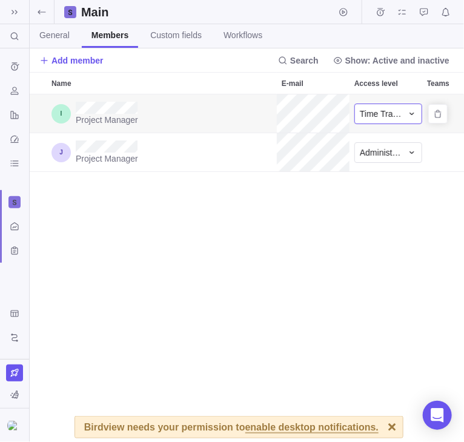
click at [385, 118] on span "Time Tracker" at bounding box center [381, 114] width 42 height 12
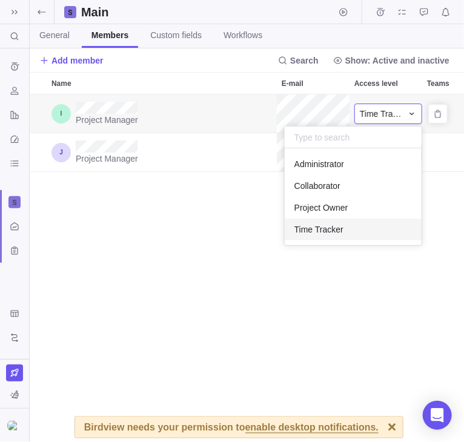
click at [385, 118] on span "Time Tracker" at bounding box center [381, 114] width 42 height 12
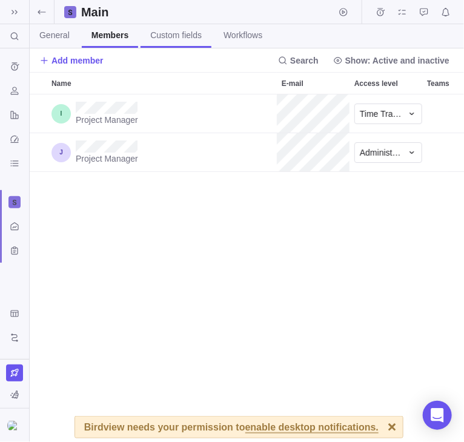
click at [180, 41] on span "Custom fields" at bounding box center [175, 35] width 51 height 12
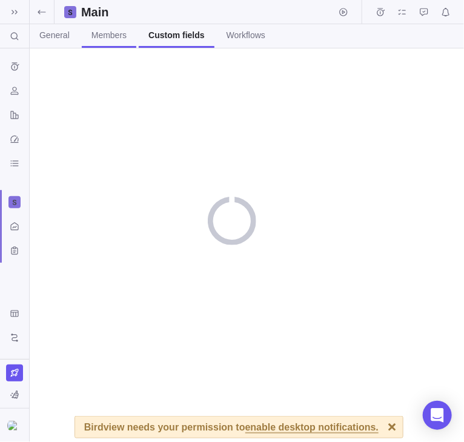
click at [124, 36] on span "Members" at bounding box center [108, 35] width 35 height 12
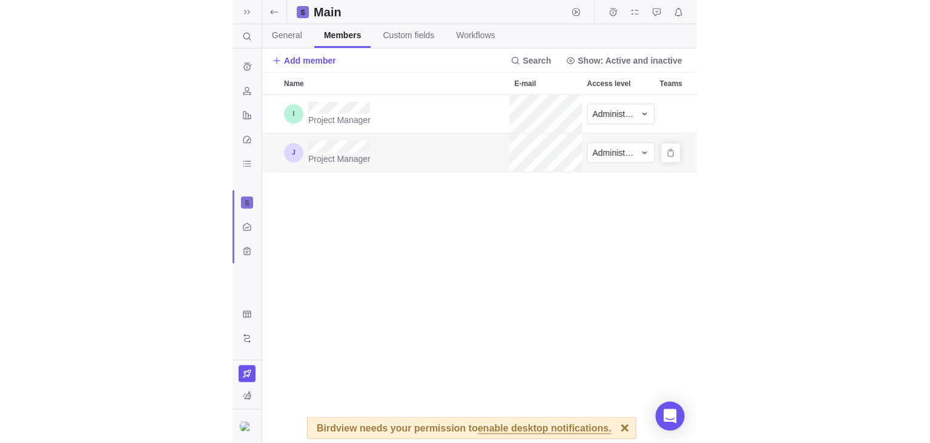
scroll to position [348, 434]
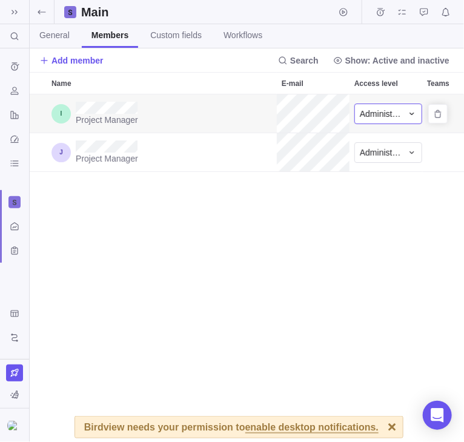
click at [380, 116] on span "Administrator" at bounding box center [381, 114] width 42 height 12
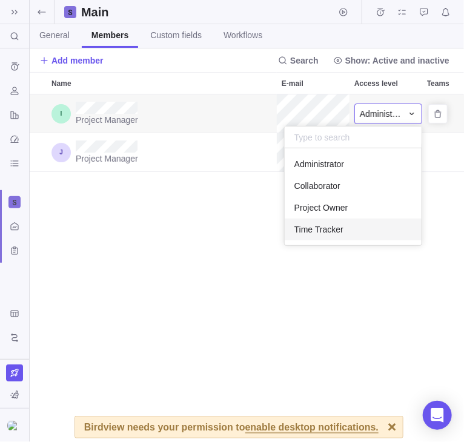
click at [361, 227] on div "Time Tracker" at bounding box center [353, 230] width 137 height 22
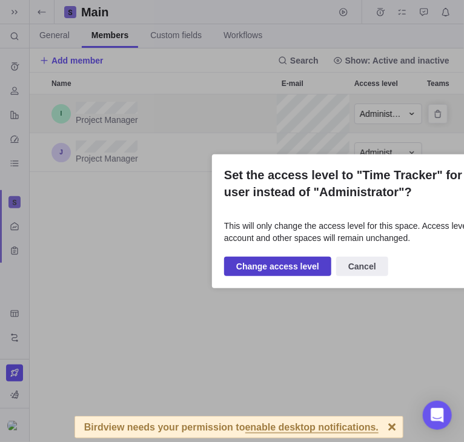
click at [291, 265] on span "Change access level" at bounding box center [277, 266] width 83 height 15
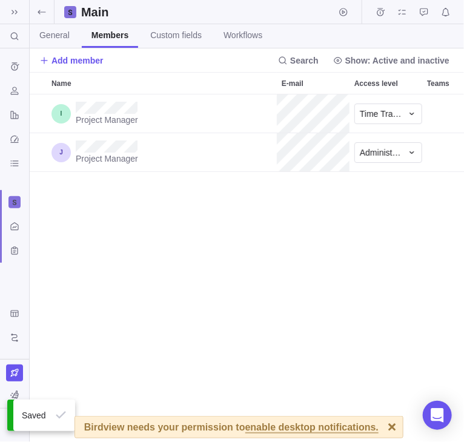
click at [299, 265] on div "Project Manager Time Tracker Project Manager Administrator" at bounding box center [247, 268] width 435 height 348
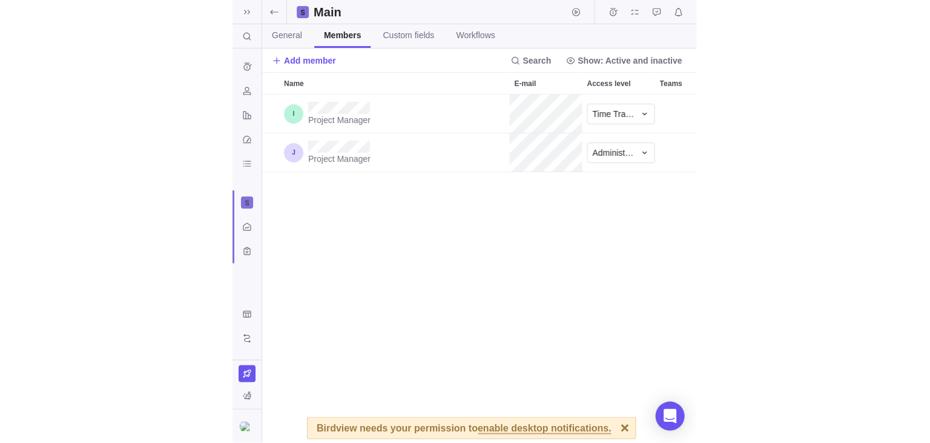
scroll to position [349, 901]
